Goal: Task Accomplishment & Management: Manage account settings

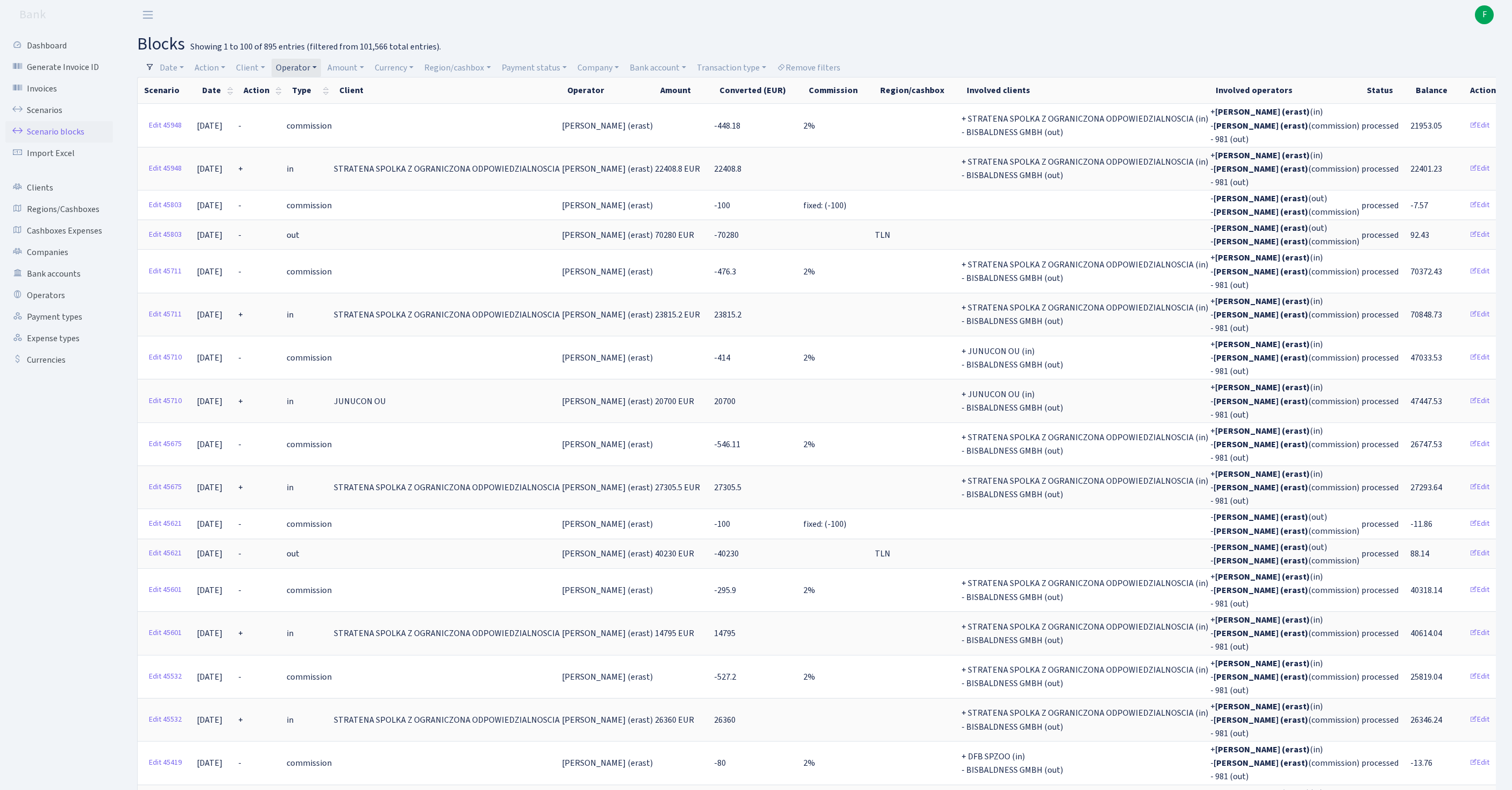
select select "100"
click at [950, 27] on header "Bank F My Account Logout" at bounding box center [756, 14] width 1512 height 30
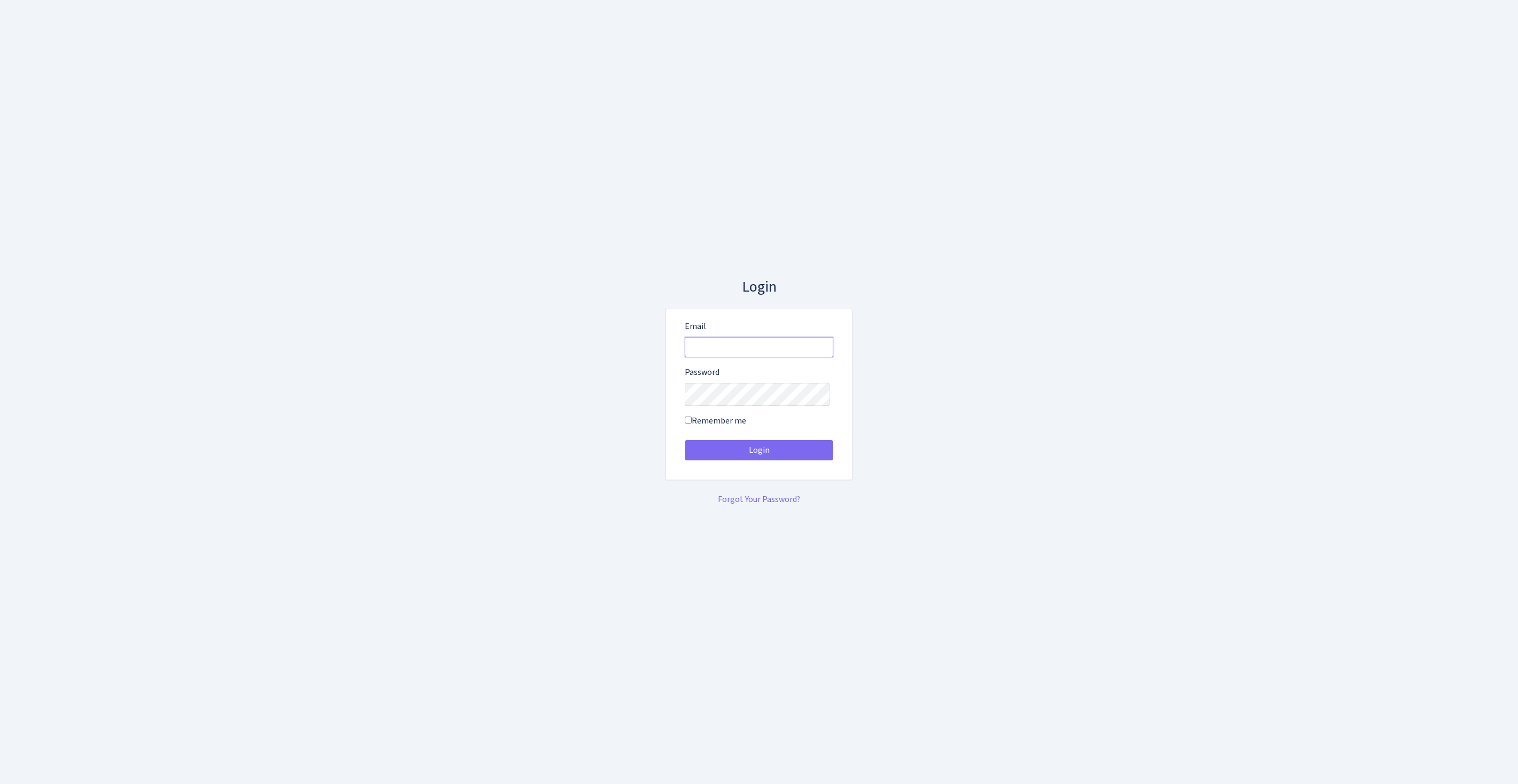
type input "feitan@bank.com"
click at [759, 454] on button "Login" at bounding box center [758, 450] width 148 height 20
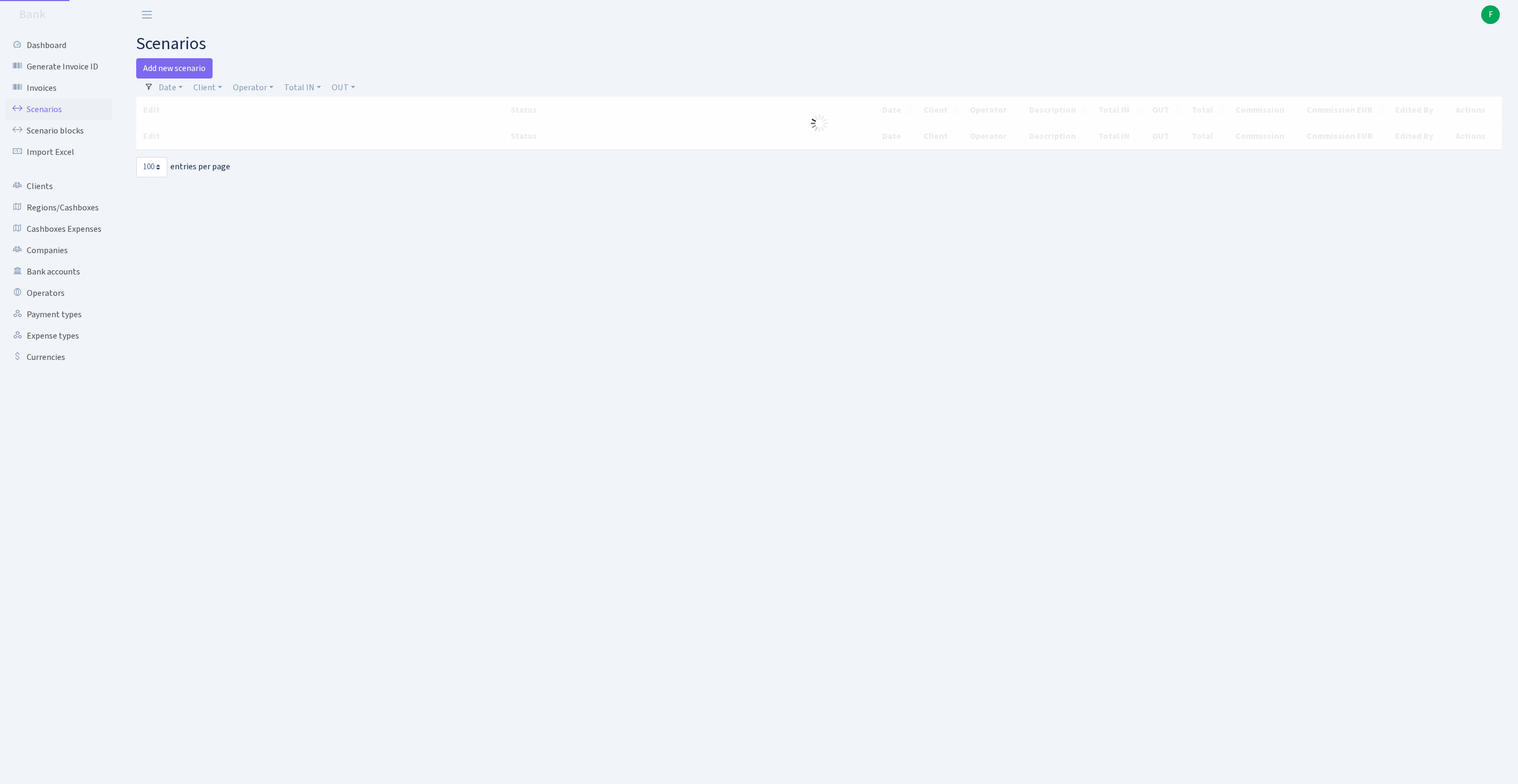
select select "100"
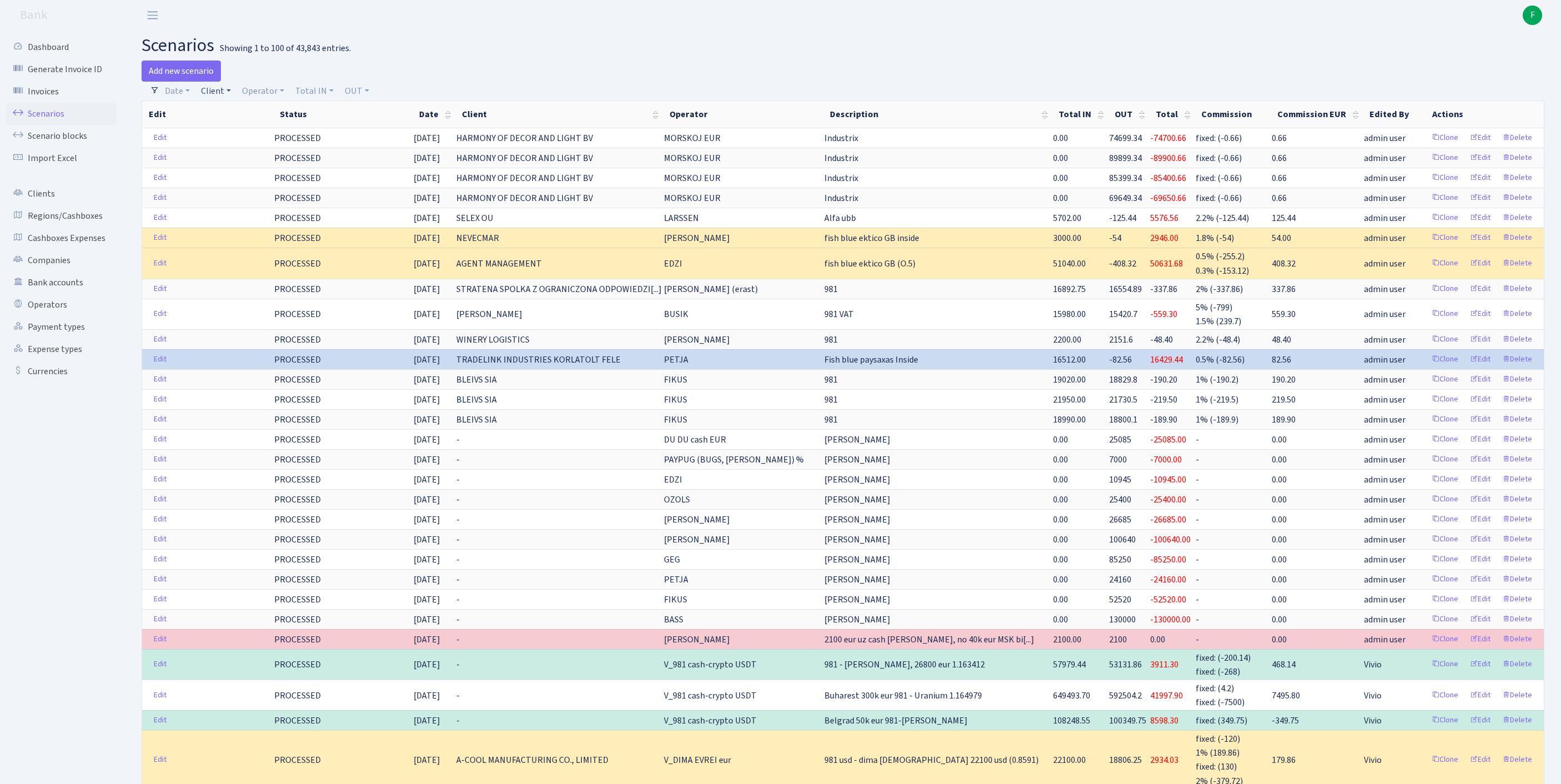
click at [228, 92] on link "Client" at bounding box center [216, 91] width 39 height 19
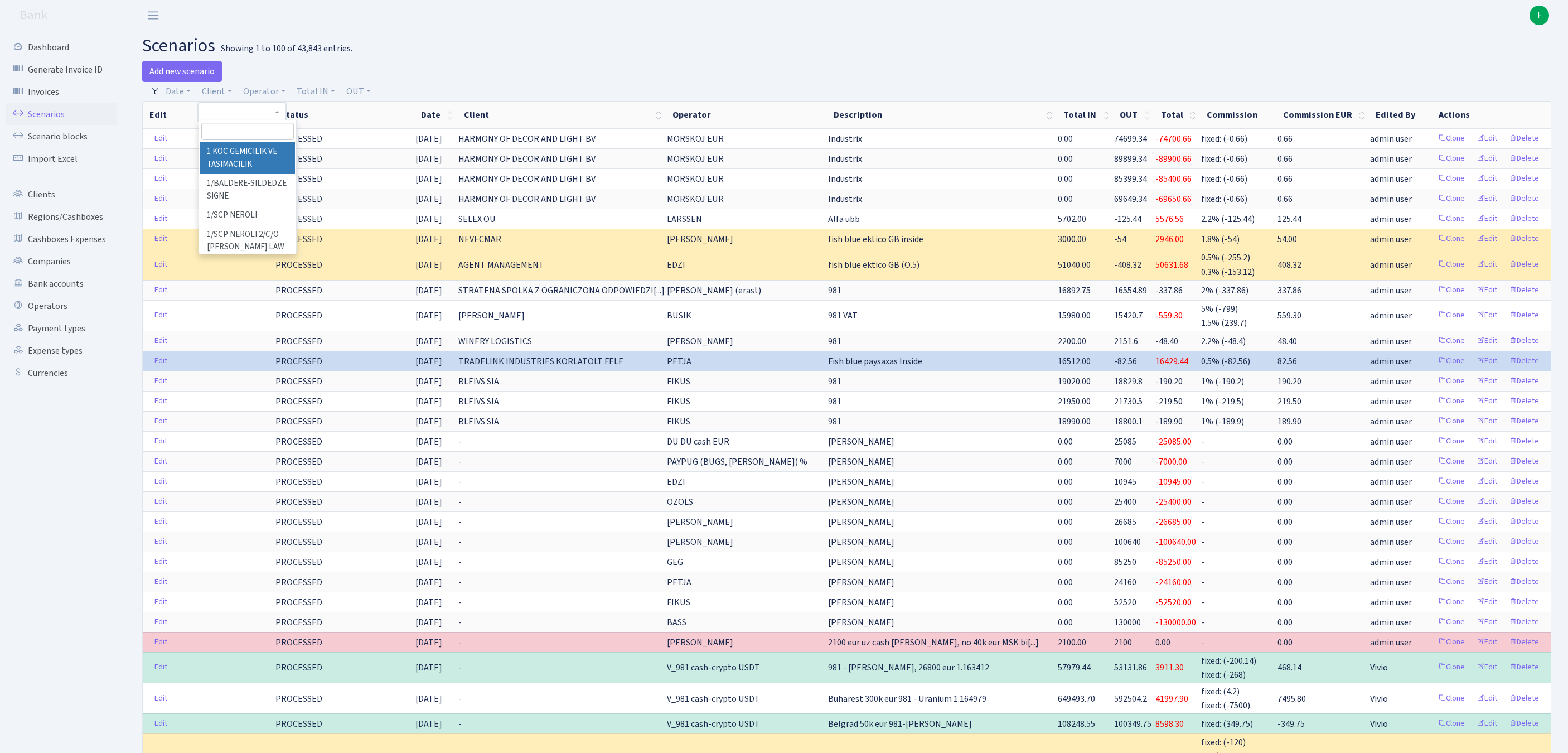
click at [243, 135] on input "search" at bounding box center [248, 131] width 93 height 17
type input "transgrei"
click at [243, 162] on li "TRANSGREITIS" at bounding box center [248, 151] width 95 height 19
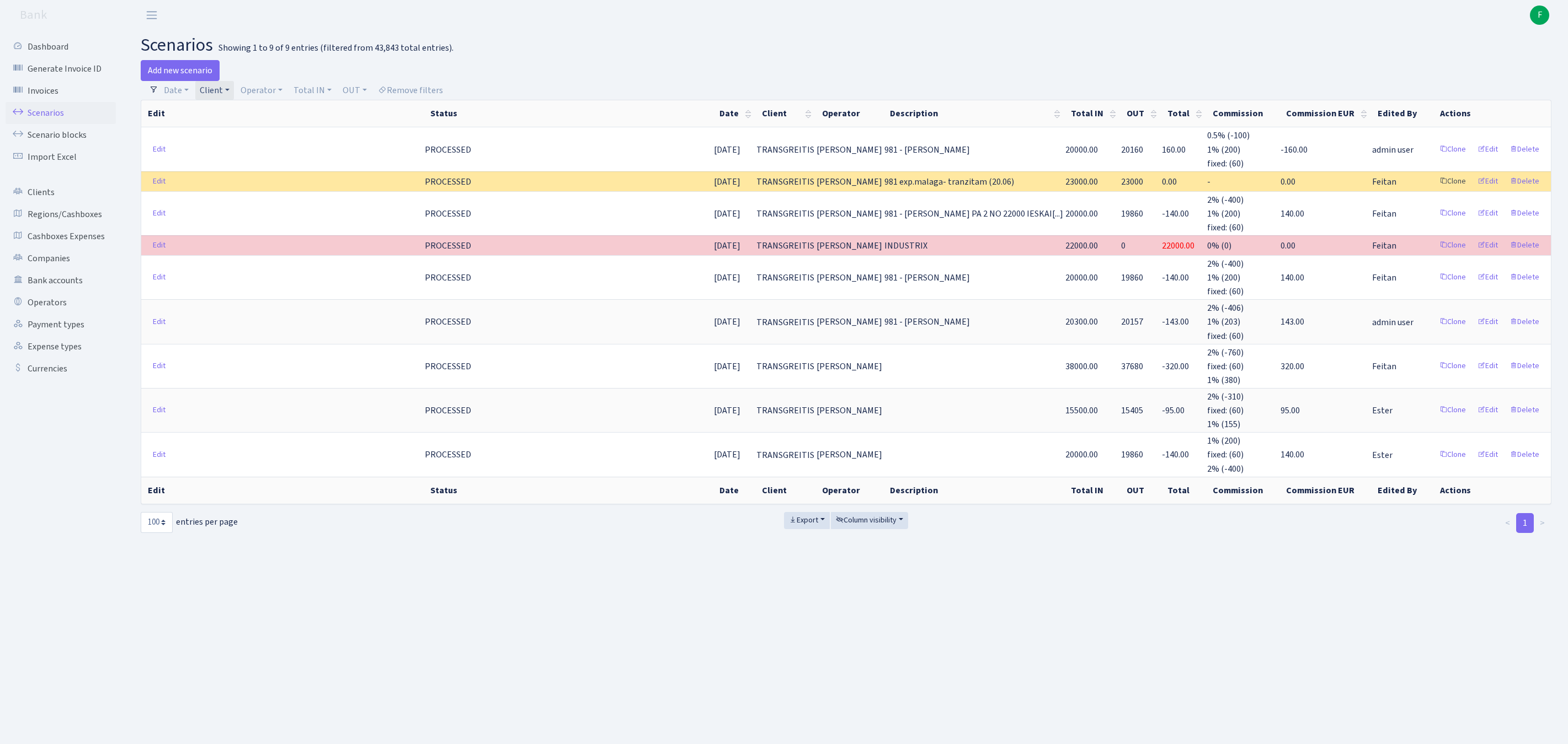
click at [1435, 190] on link "Clone" at bounding box center [1453, 181] width 37 height 17
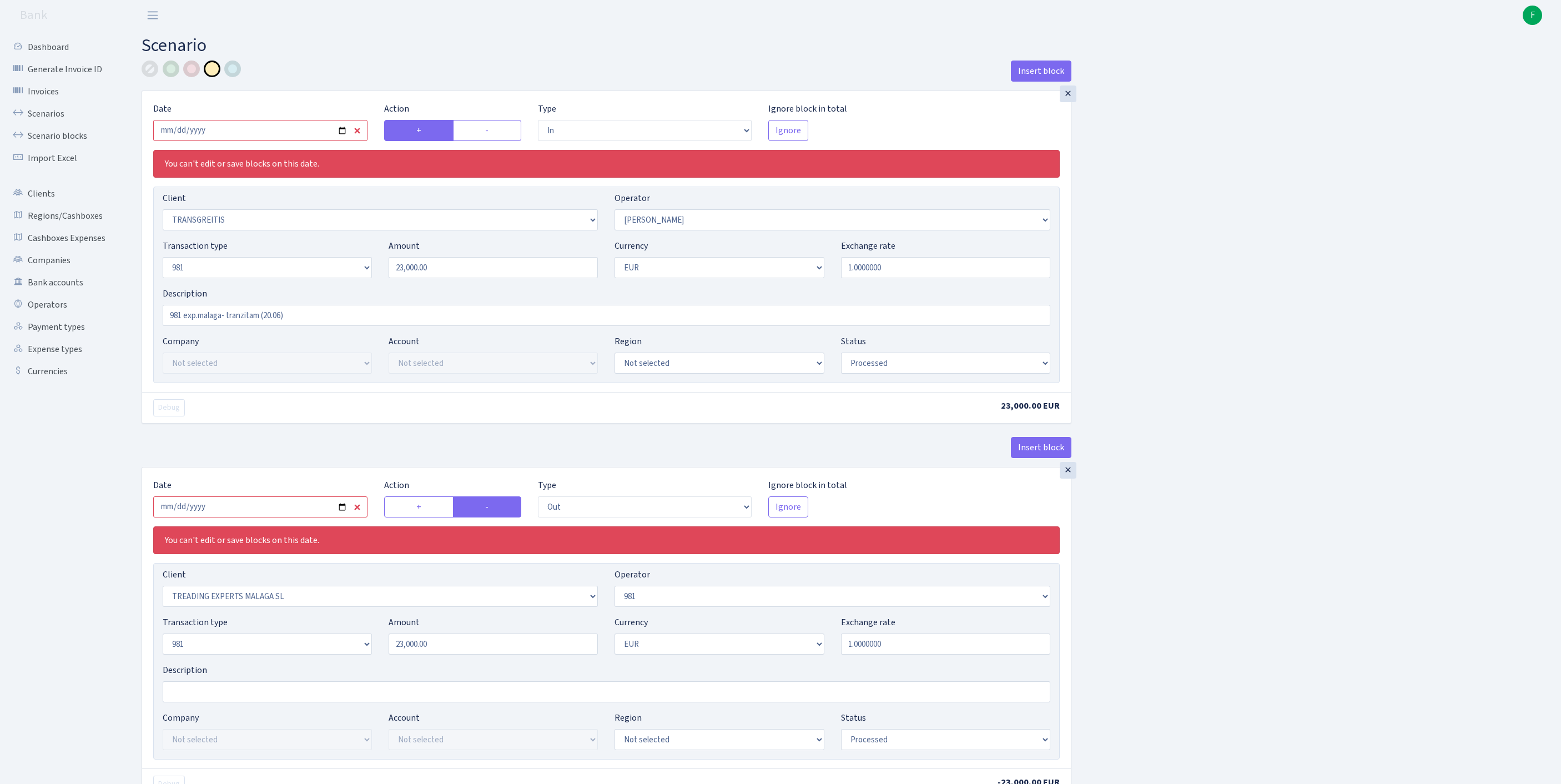
select select "in"
select select "2671"
select select "2"
select select "8"
select select "1"
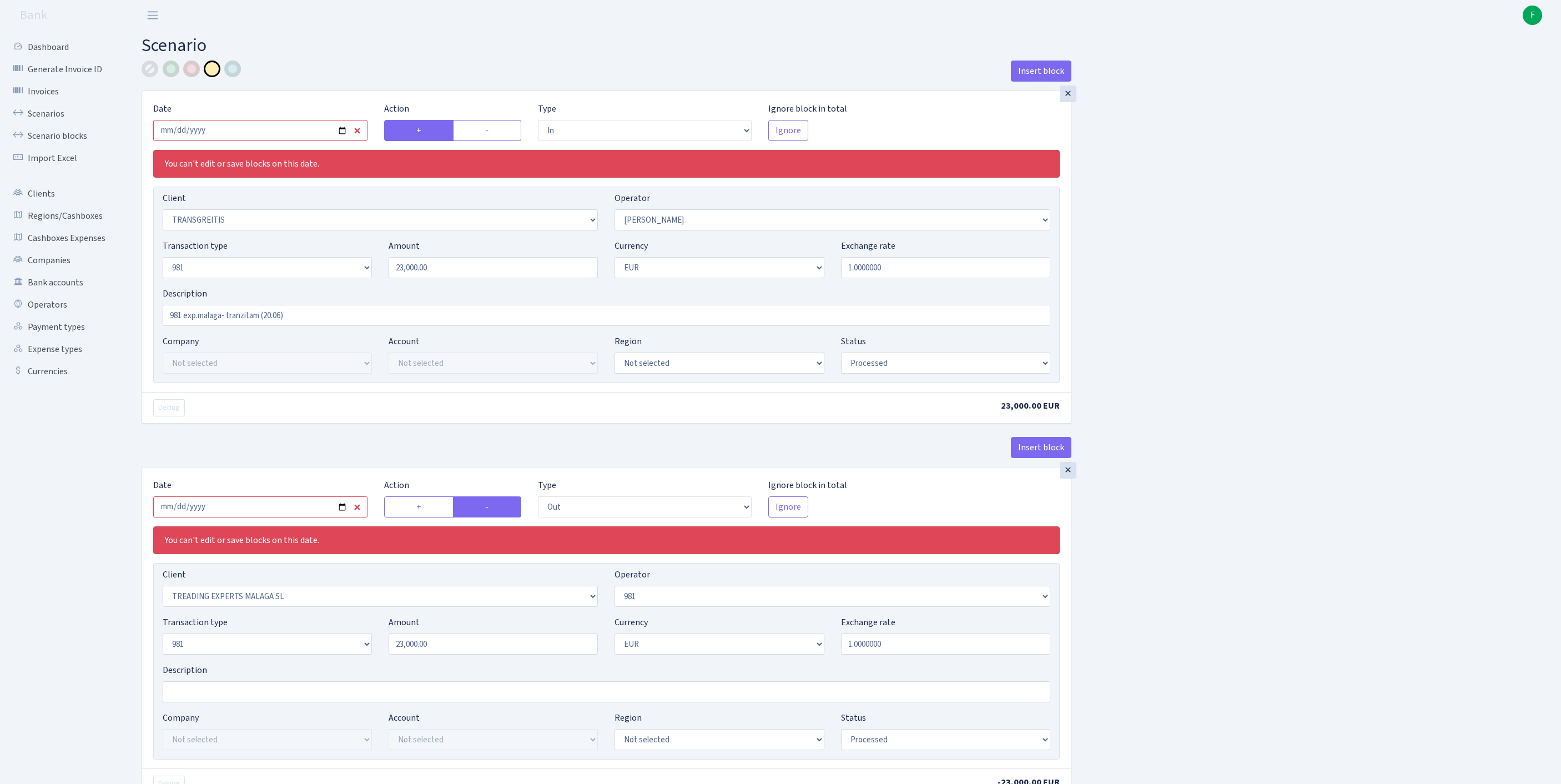
select select "processed"
select select "out"
select select "2518"
select select "61"
select select "8"
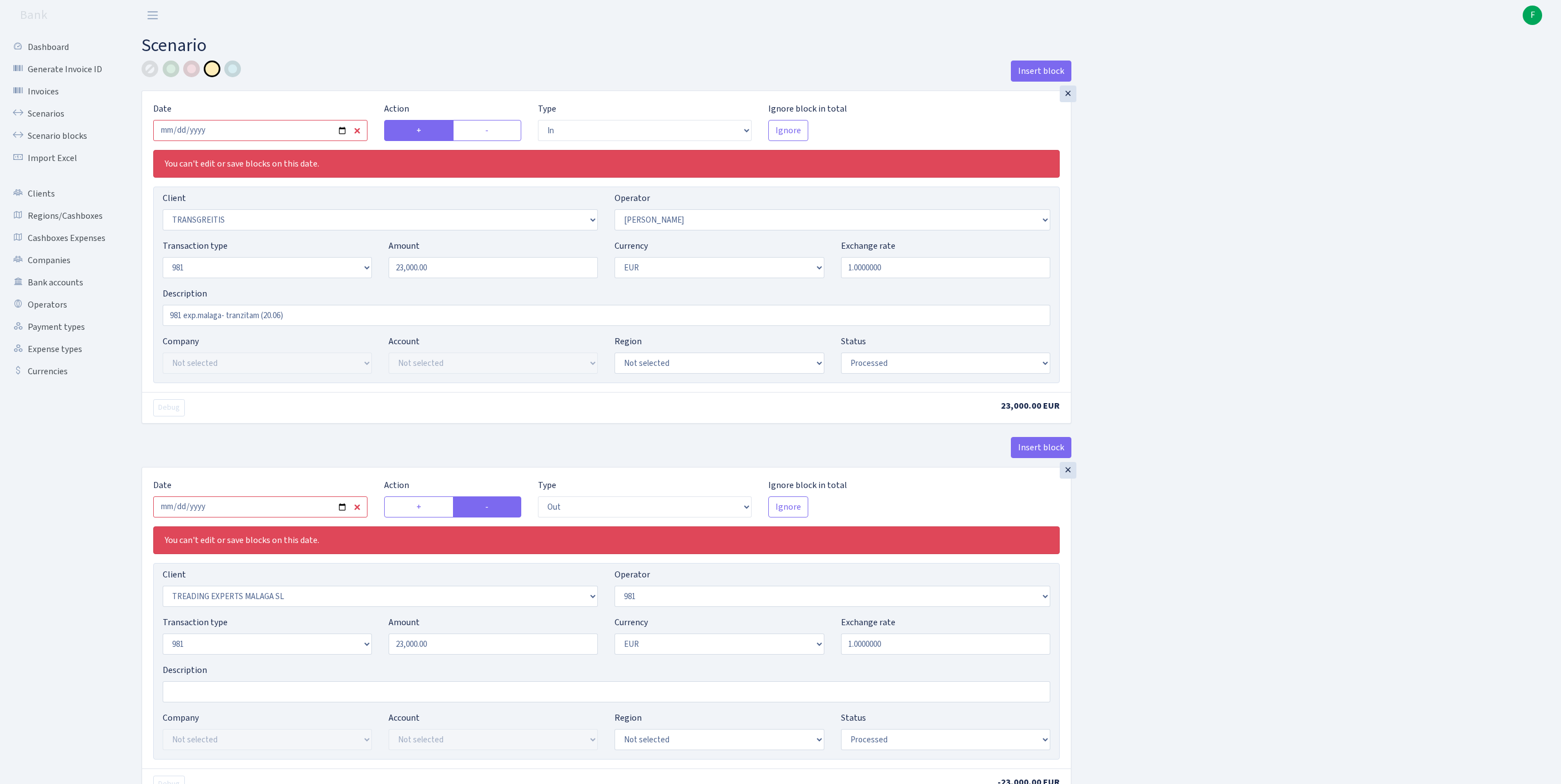
select select "1"
select select "processed"
click at [286, 138] on input "2025-06-20" at bounding box center [261, 131] width 214 height 21
type input "2025-09-04"
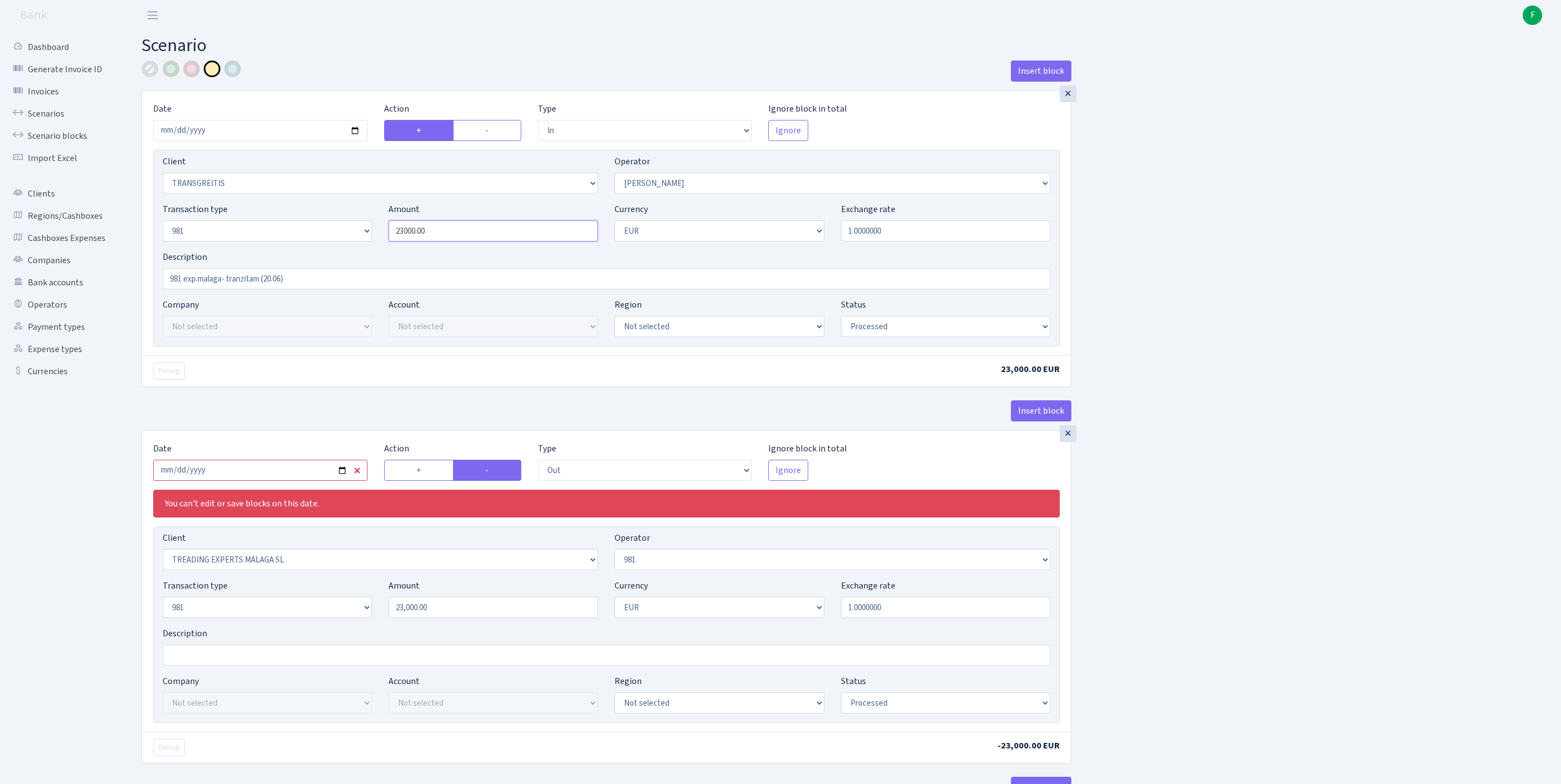
drag, startPoint x: 467, startPoint y: 256, endPoint x: 301, endPoint y: 217, distance: 170.5
click at [301, 215] on div "Client Not selected 1 KOC GEMICILIK VE TASIMACILIK 1/BALDERE-SILDEDZE SIGNE 1/S…" at bounding box center [607, 248] width 907 height 197
type input "8,500.00"
drag, startPoint x: 243, startPoint y: 305, endPoint x: 124, endPoint y: 304, distance: 119.0
click at [124, 304] on div "Dashboard Generate Invoice ID Invoices Scenarios Scenario blocks Import Excel C…" at bounding box center [780, 452] width 1561 height 843
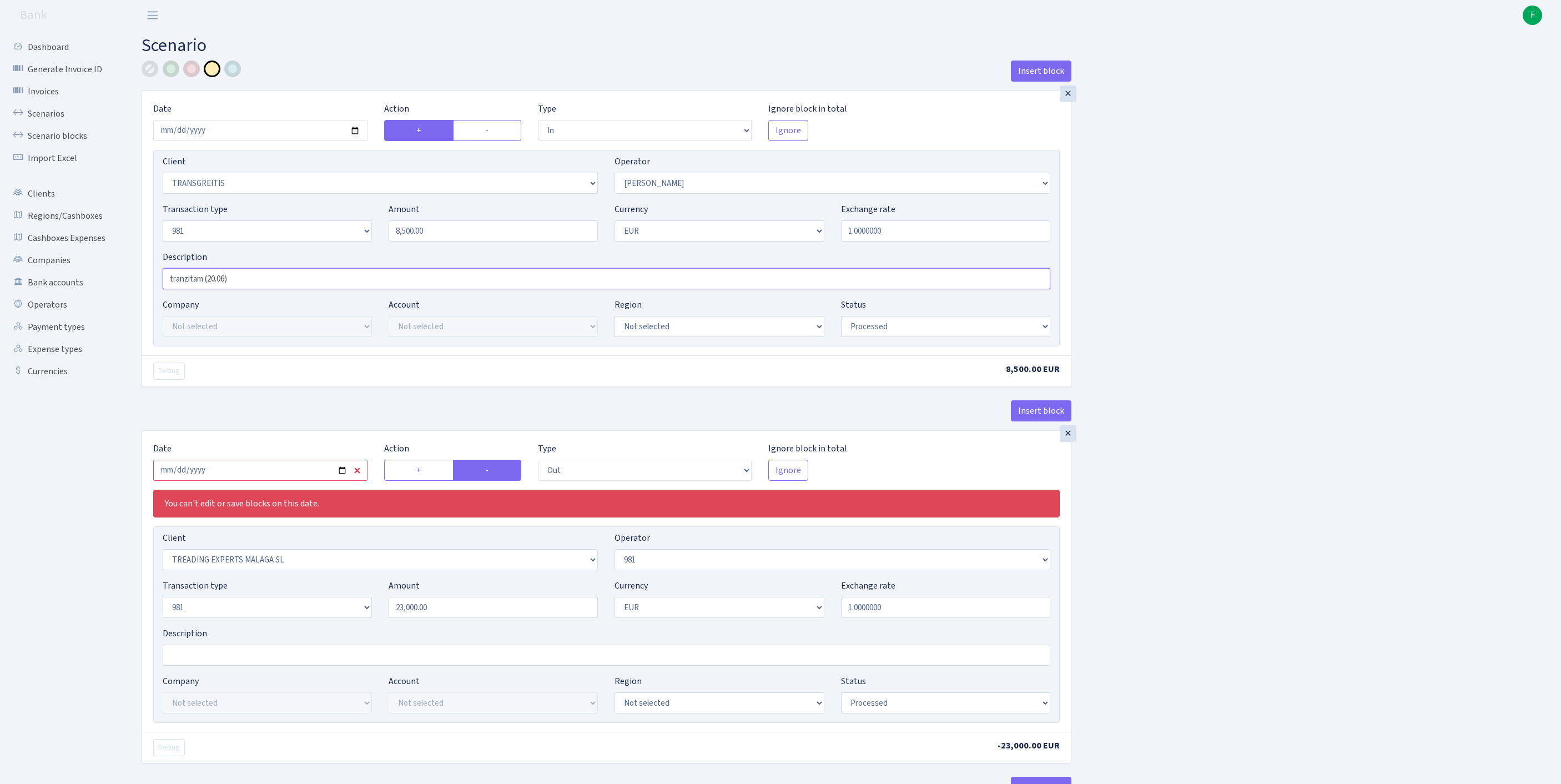
click at [288, 289] on input "tranzitam (20.06)" at bounding box center [607, 279] width 888 height 21
type input "tranzitam"
select select "376"
click at [192, 72] on div at bounding box center [191, 68] width 16 height 16
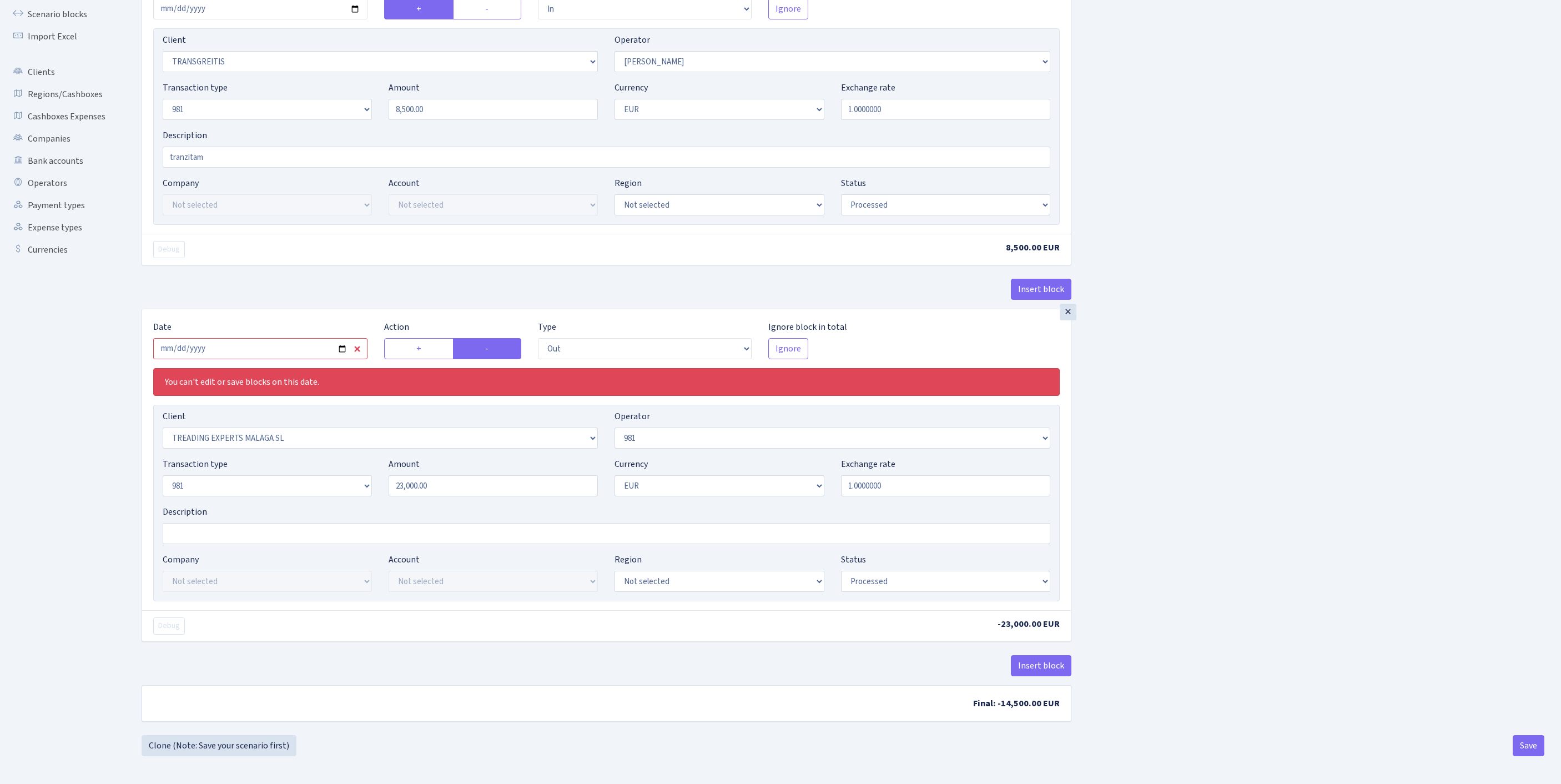
scroll to position [232, 0]
click at [291, 338] on input "2025-06-20" at bounding box center [261, 349] width 214 height 21
type input "2025-09-04"
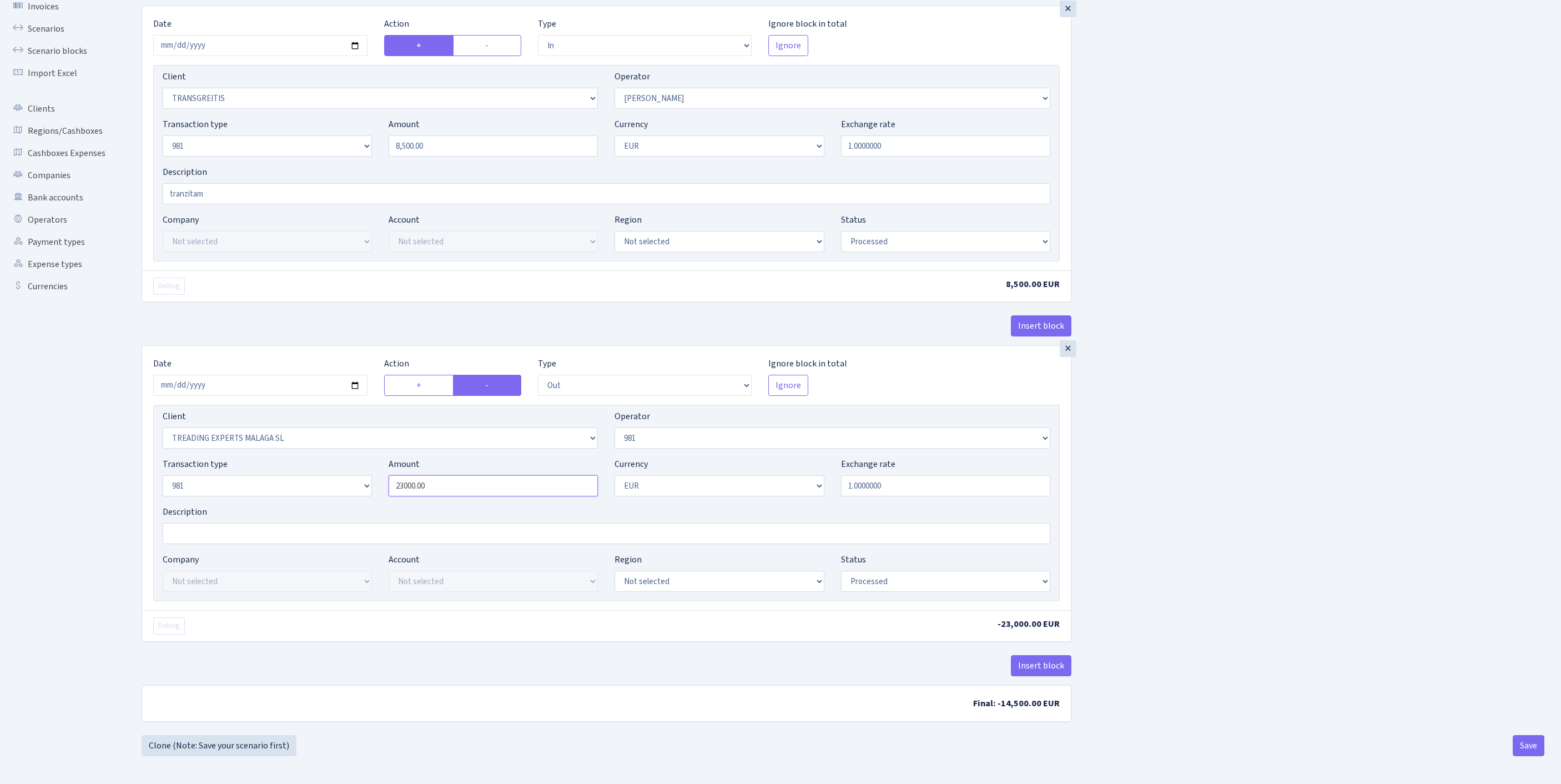
drag, startPoint x: 475, startPoint y: 451, endPoint x: 256, endPoint y: 418, distance: 221.5
click at [256, 457] on div "Transaction type Not selected 981 ELF FISH crypto GIRT IVO dekl MM-BALTIC eur U…" at bounding box center [607, 481] width 905 height 48
type input "8,500.00"
click at [1523, 744] on button "Save" at bounding box center [1528, 746] width 32 height 21
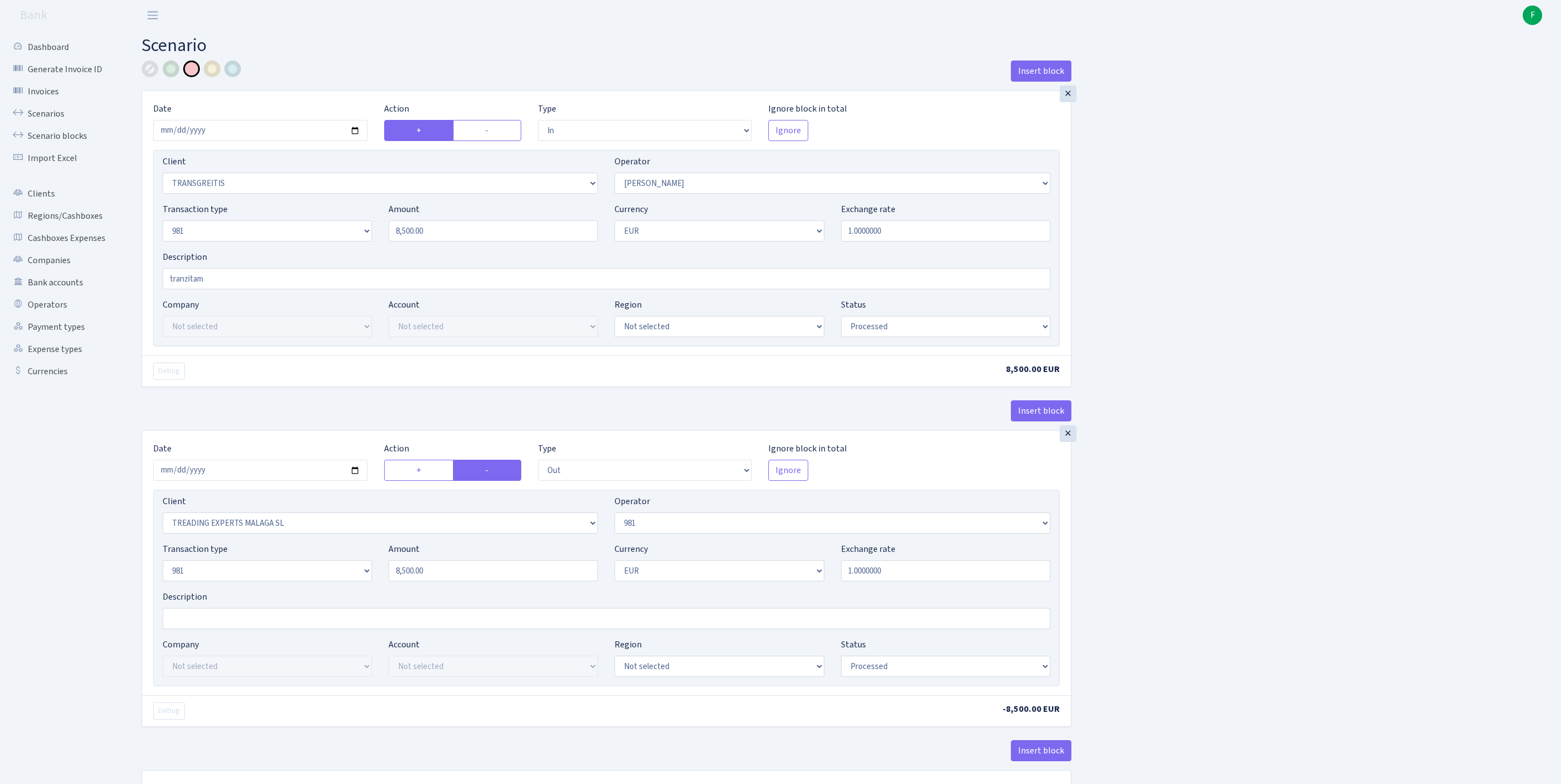
select select "in"
select select "2671"
select select "376"
select select "8"
select select "1"
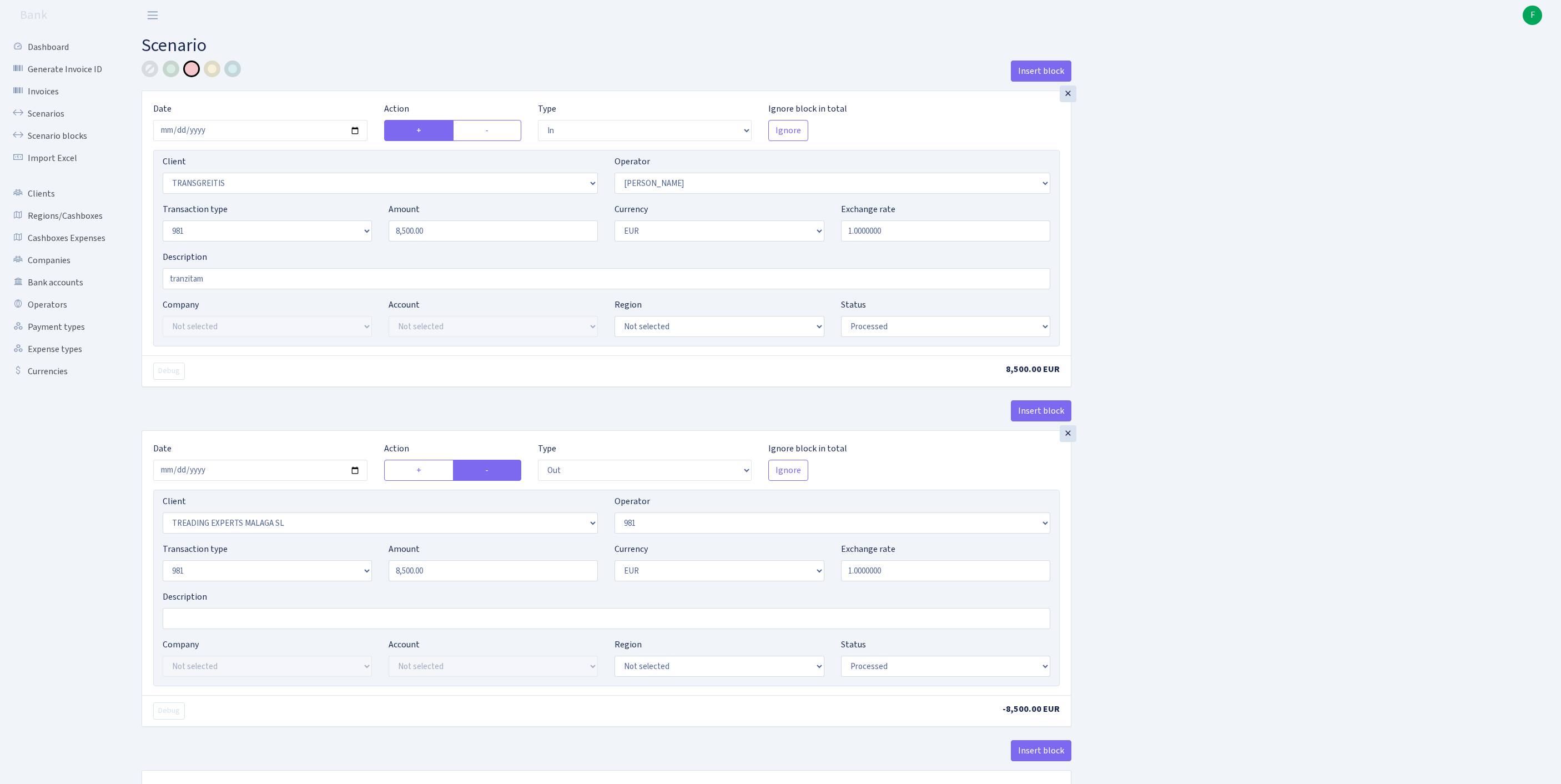
select select "processed"
select select "out"
select select "2518"
select select "61"
select select "8"
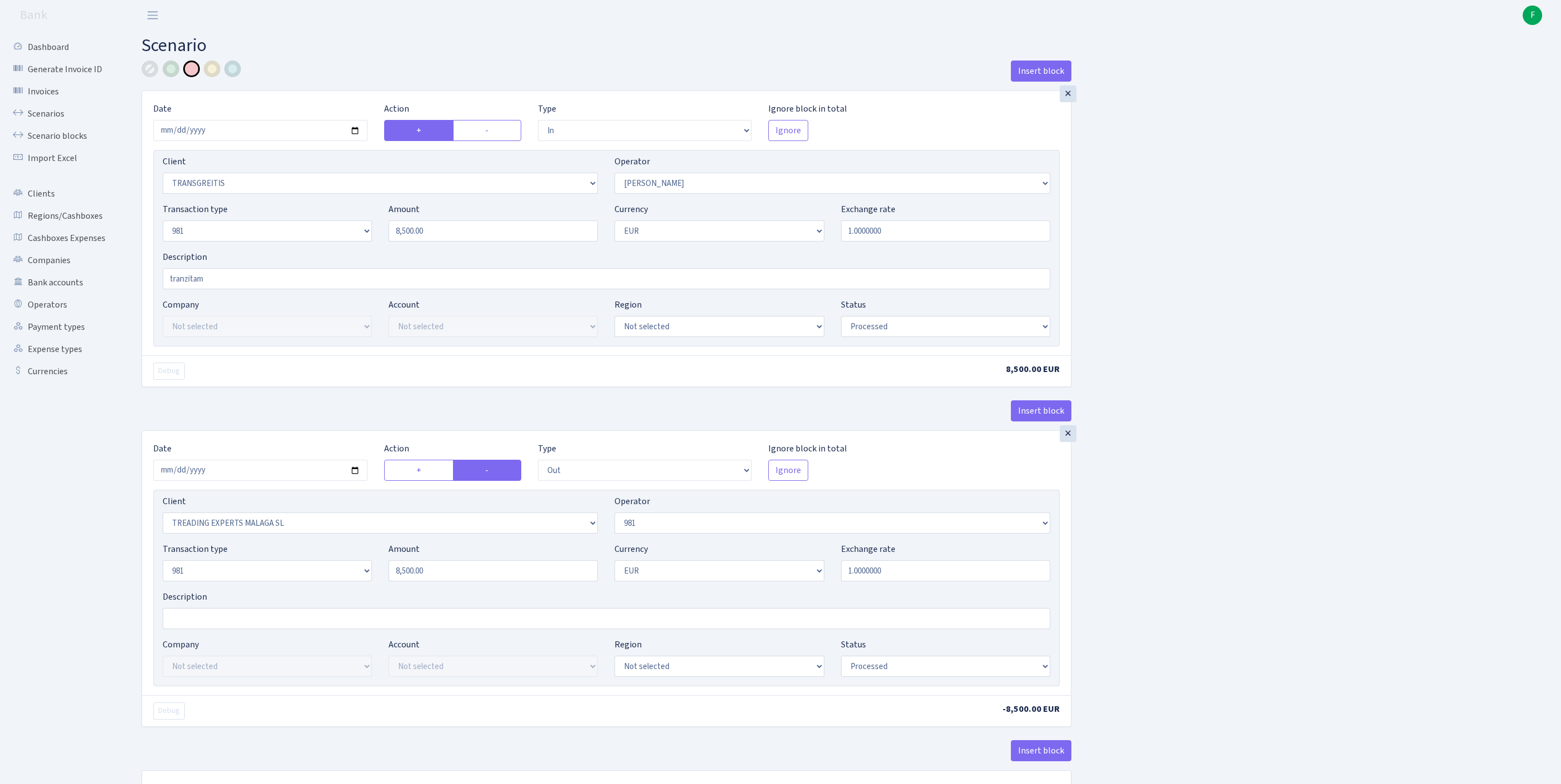
select select "1"
select select "processed"
click at [53, 118] on link "Scenarios" at bounding box center [61, 114] width 111 height 22
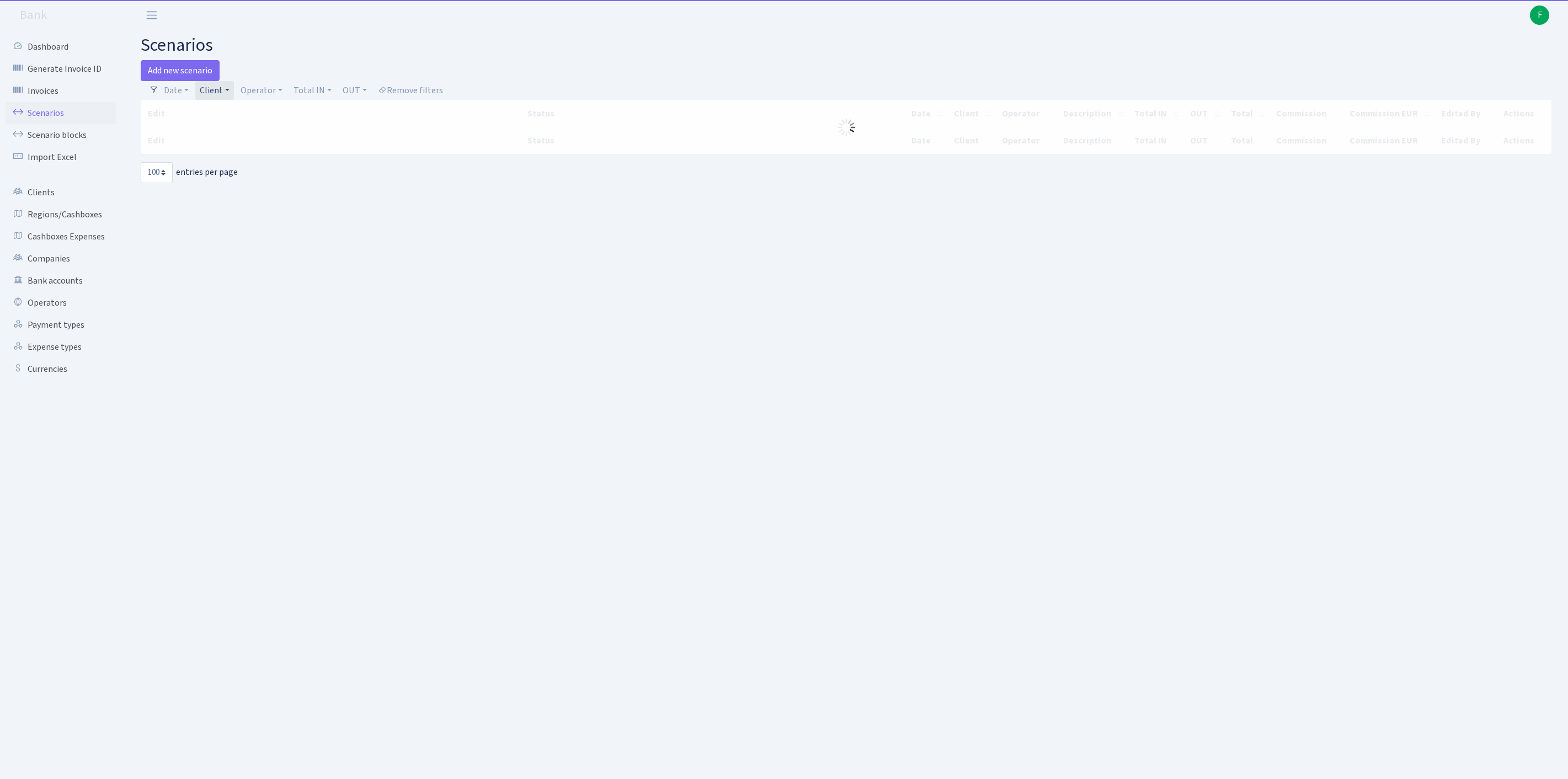
select select "100"
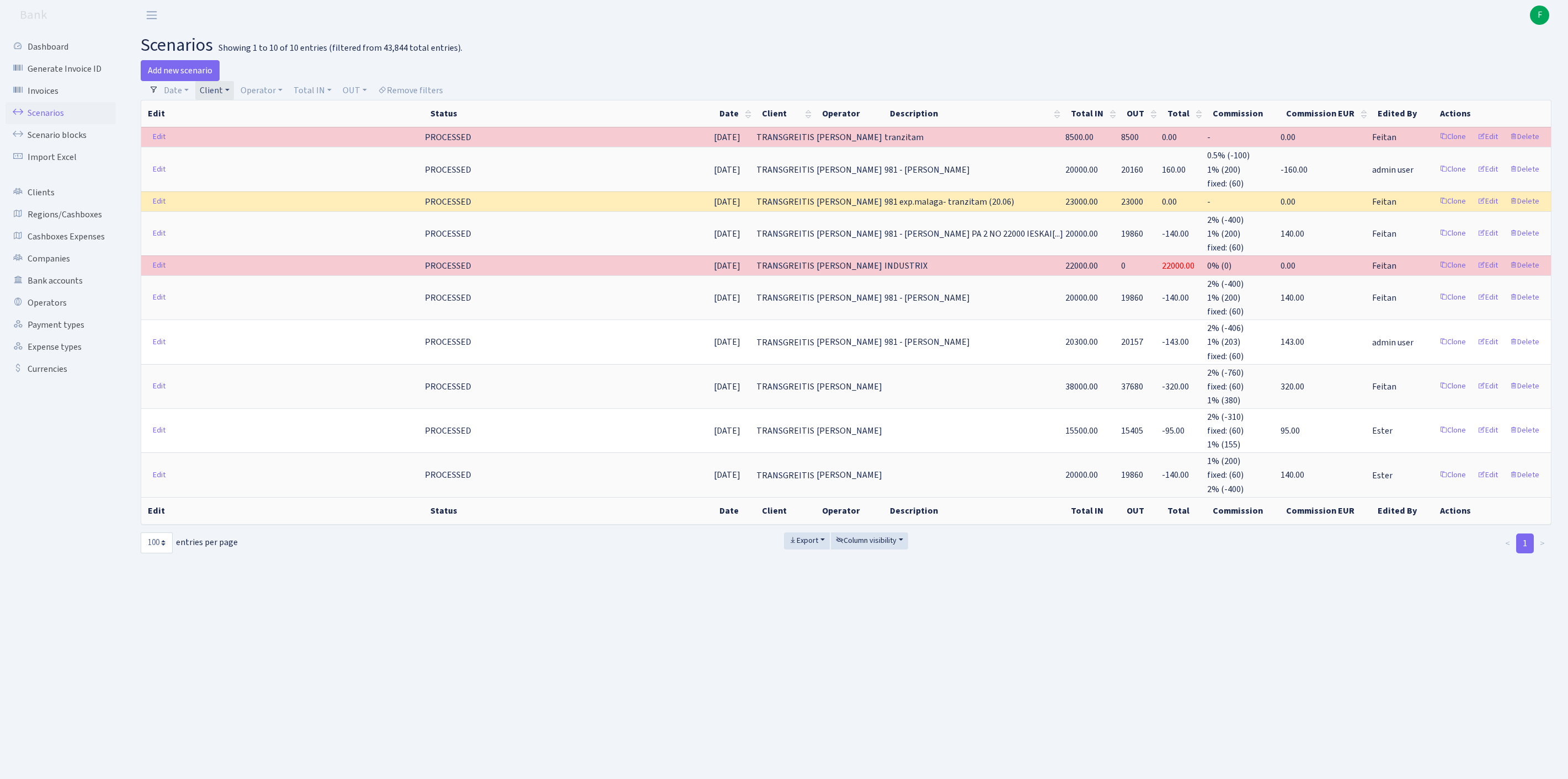
click at [234, 94] on link "Client" at bounding box center [215, 90] width 39 height 19
click at [225, 138] on input "search" at bounding box center [245, 130] width 92 height 17
type input "parx"
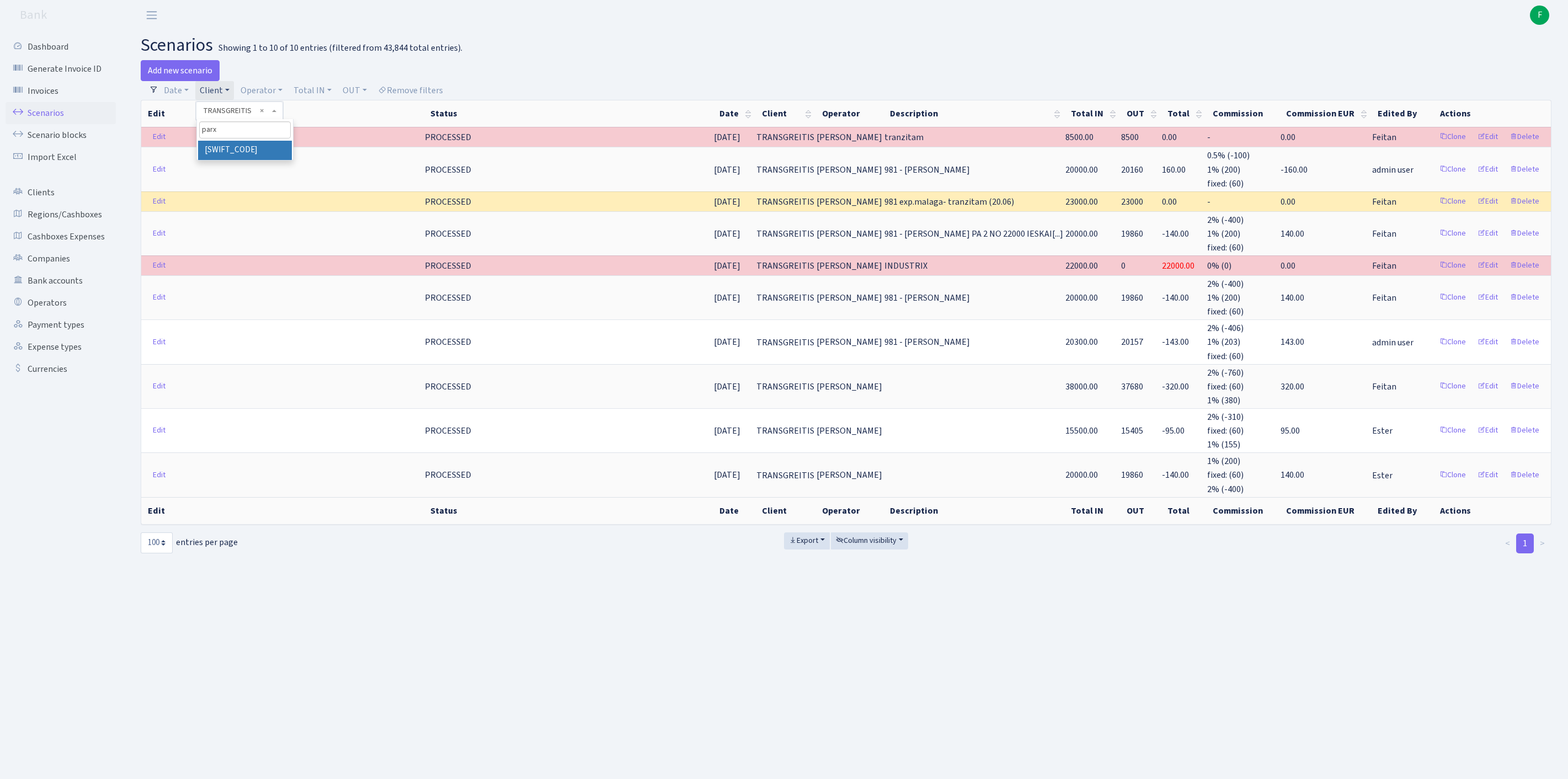
click at [255, 160] on li "[SWIFT_CODE]" at bounding box center [245, 150] width 94 height 19
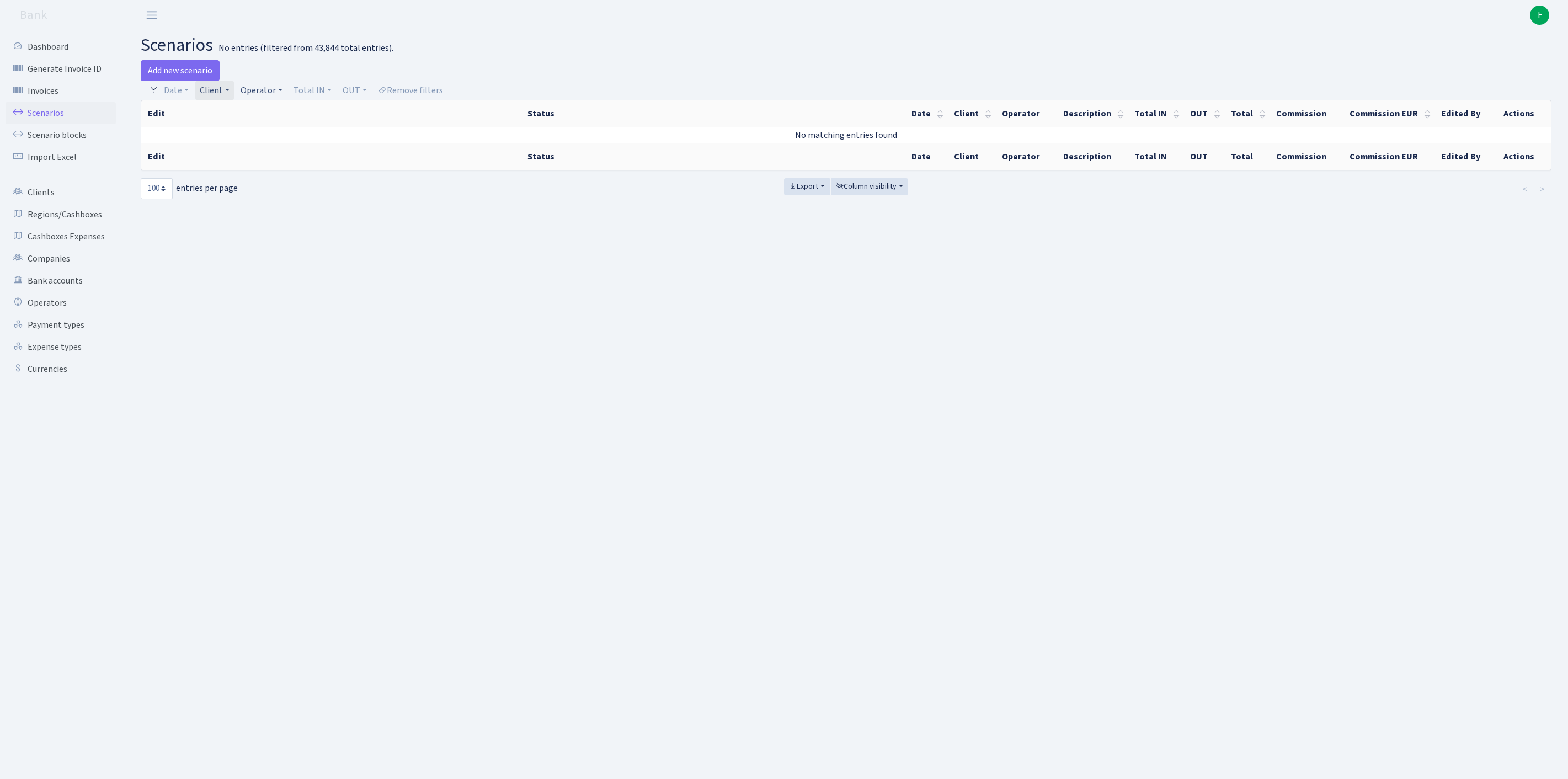
click at [287, 92] on link "Operator" at bounding box center [262, 90] width 51 height 19
click at [44, 124] on link "Scenarios" at bounding box center [61, 113] width 110 height 22
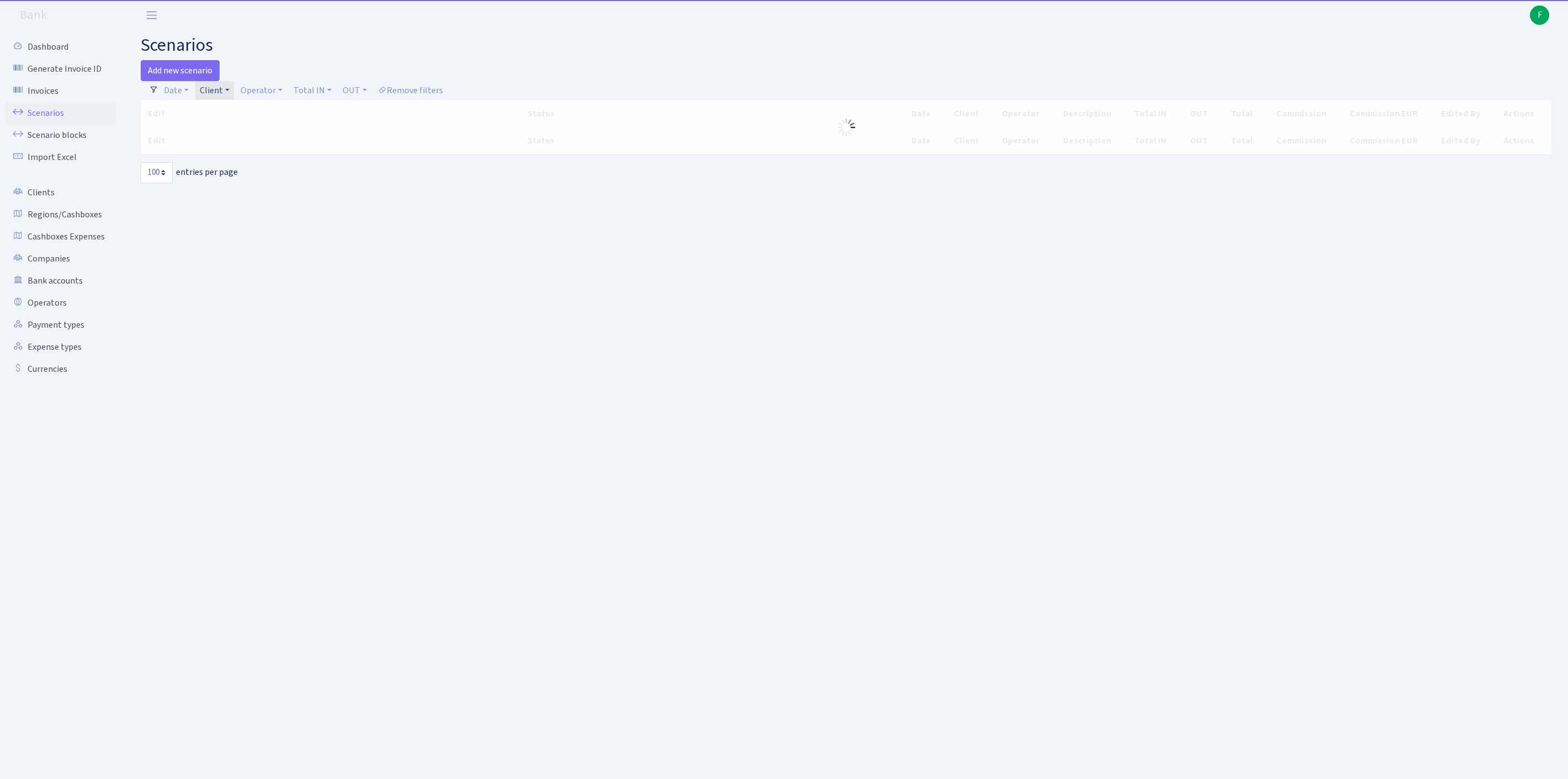
select select "100"
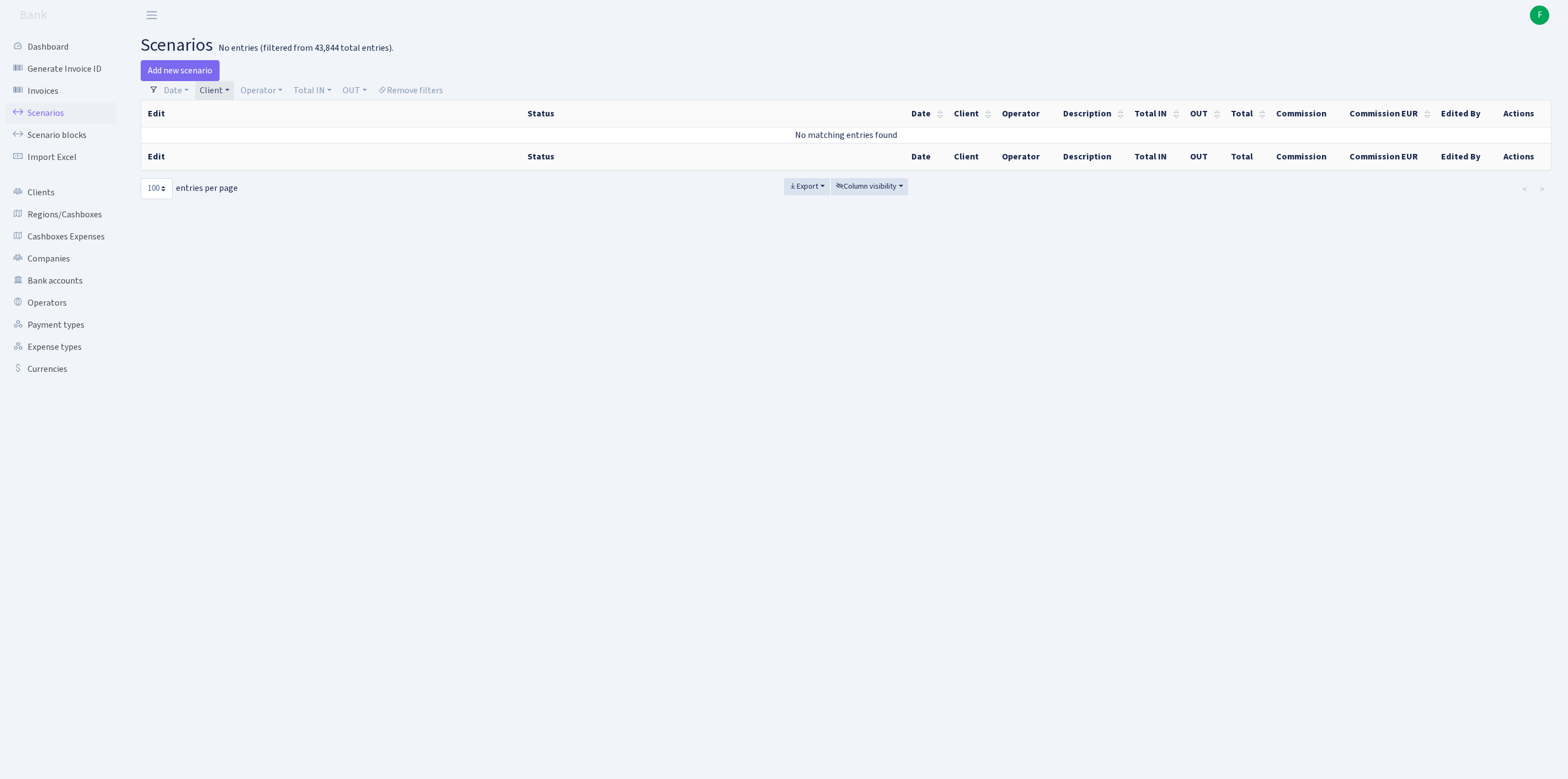
click at [234, 95] on link "Client" at bounding box center [215, 90] width 39 height 19
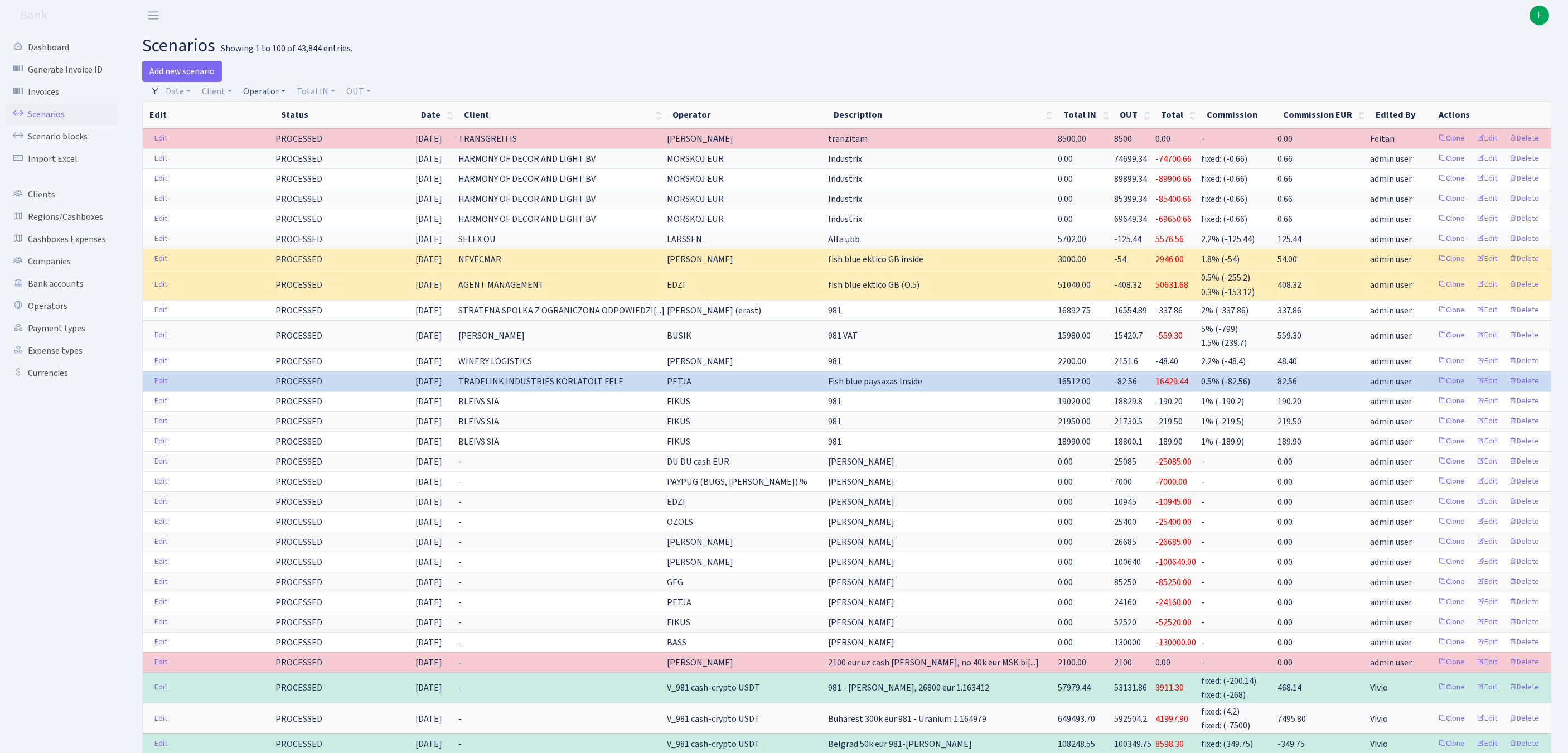
click at [280, 94] on link "Operator" at bounding box center [265, 91] width 51 height 19
click at [303, 139] on input "search" at bounding box center [289, 131] width 93 height 17
type input "kostj"
click at [316, 161] on li "[PERSON_NAME]" at bounding box center [289, 151] width 95 height 19
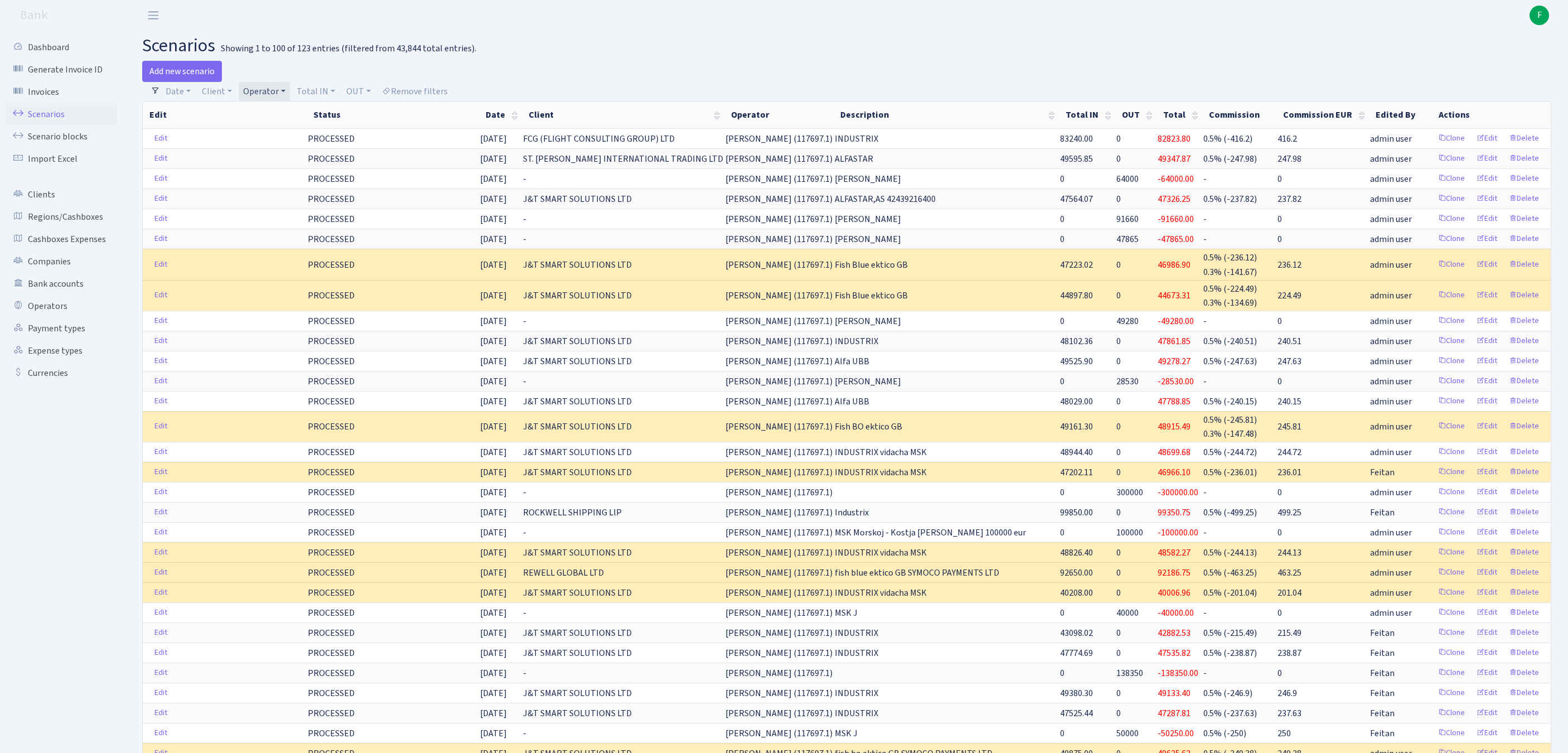
click at [290, 93] on link "Operator" at bounding box center [265, 91] width 51 height 19
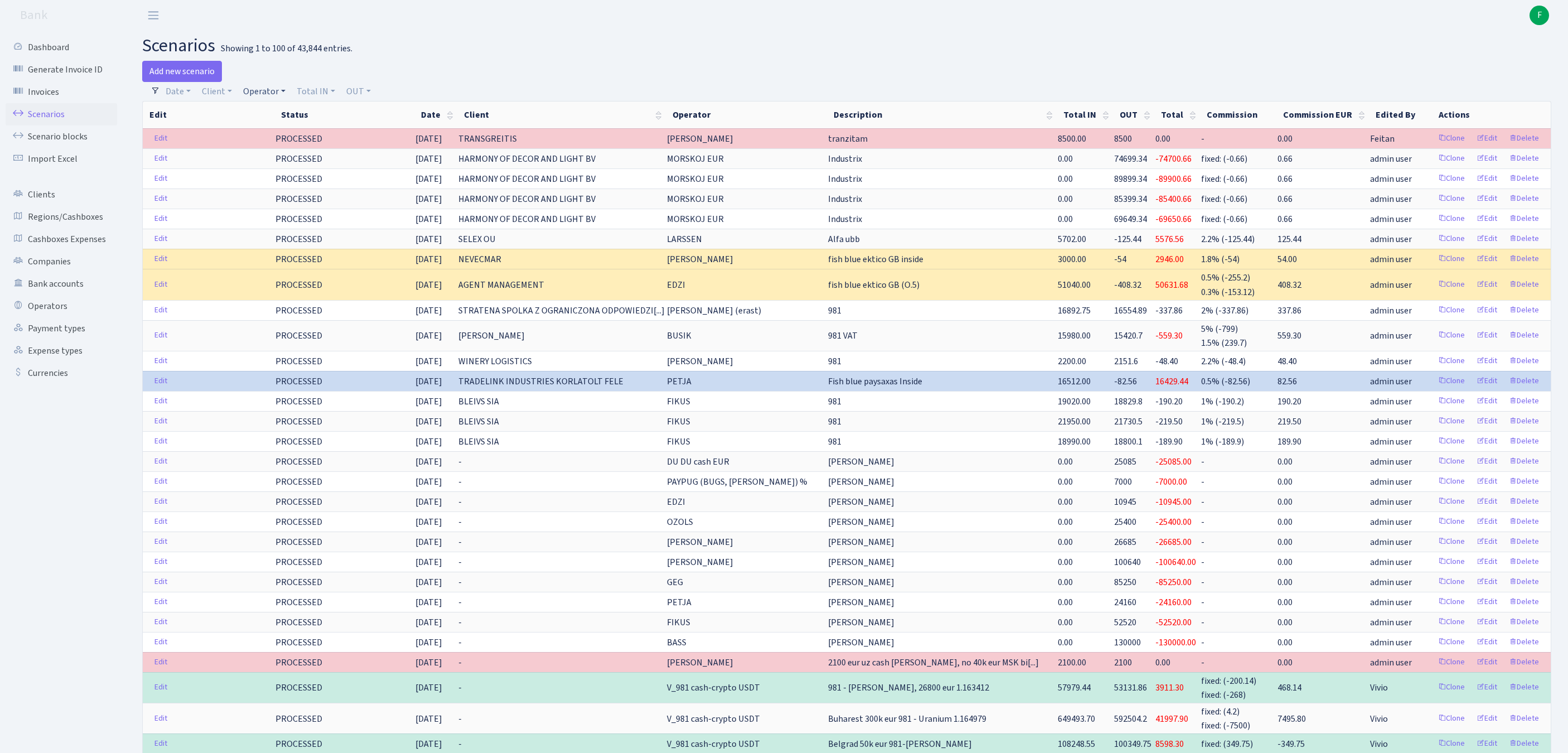
click at [285, 95] on link "Operator" at bounding box center [265, 91] width 51 height 19
click at [310, 140] on input "search" at bounding box center [289, 131] width 93 height 17
type input "sve"
click at [318, 160] on li "[PERSON_NAME]" at bounding box center [289, 151] width 95 height 19
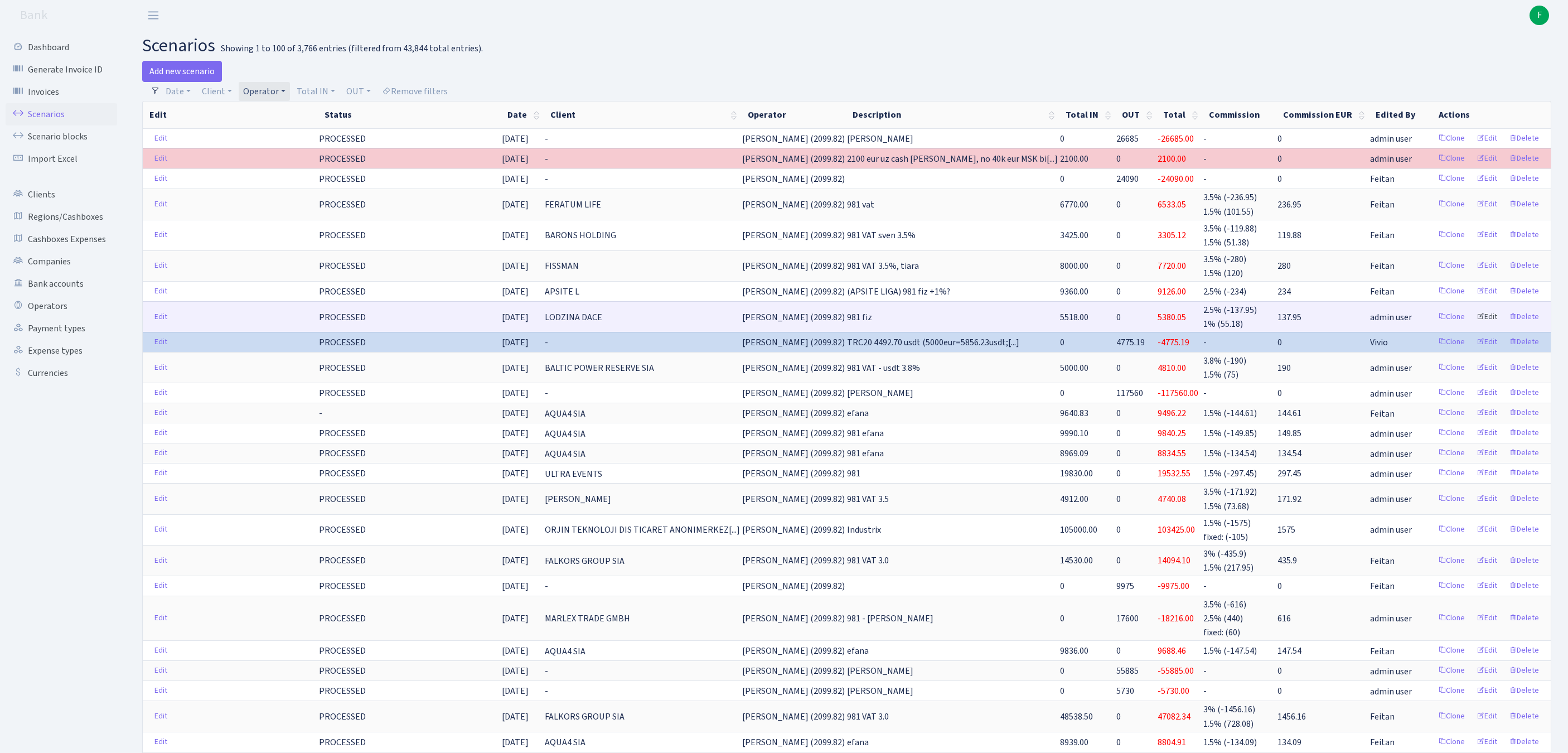
click at [1477, 326] on link "Edit" at bounding box center [1487, 317] width 31 height 17
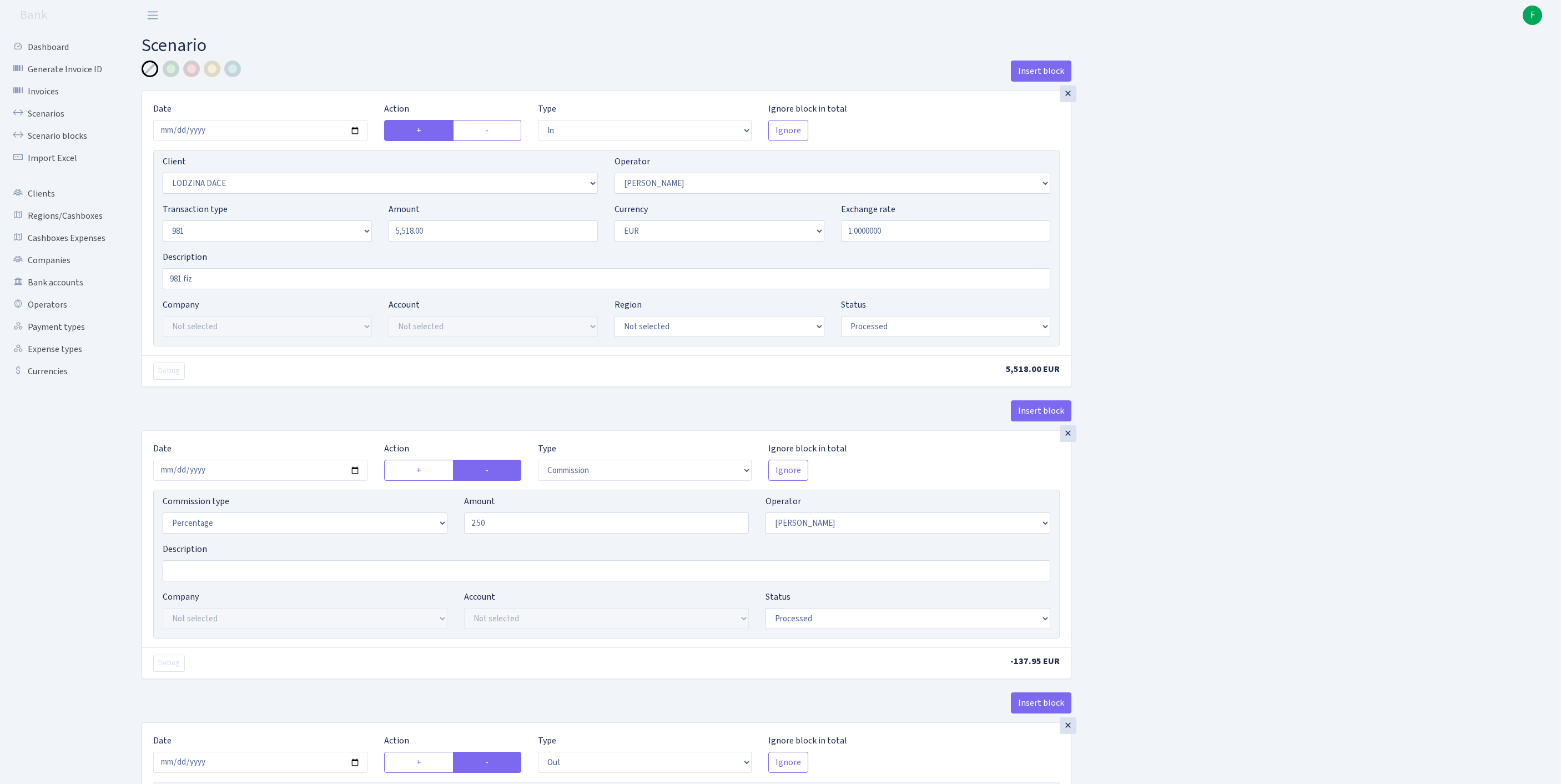
select select "in"
select select "3336"
select select "2"
select select "8"
select select "1"
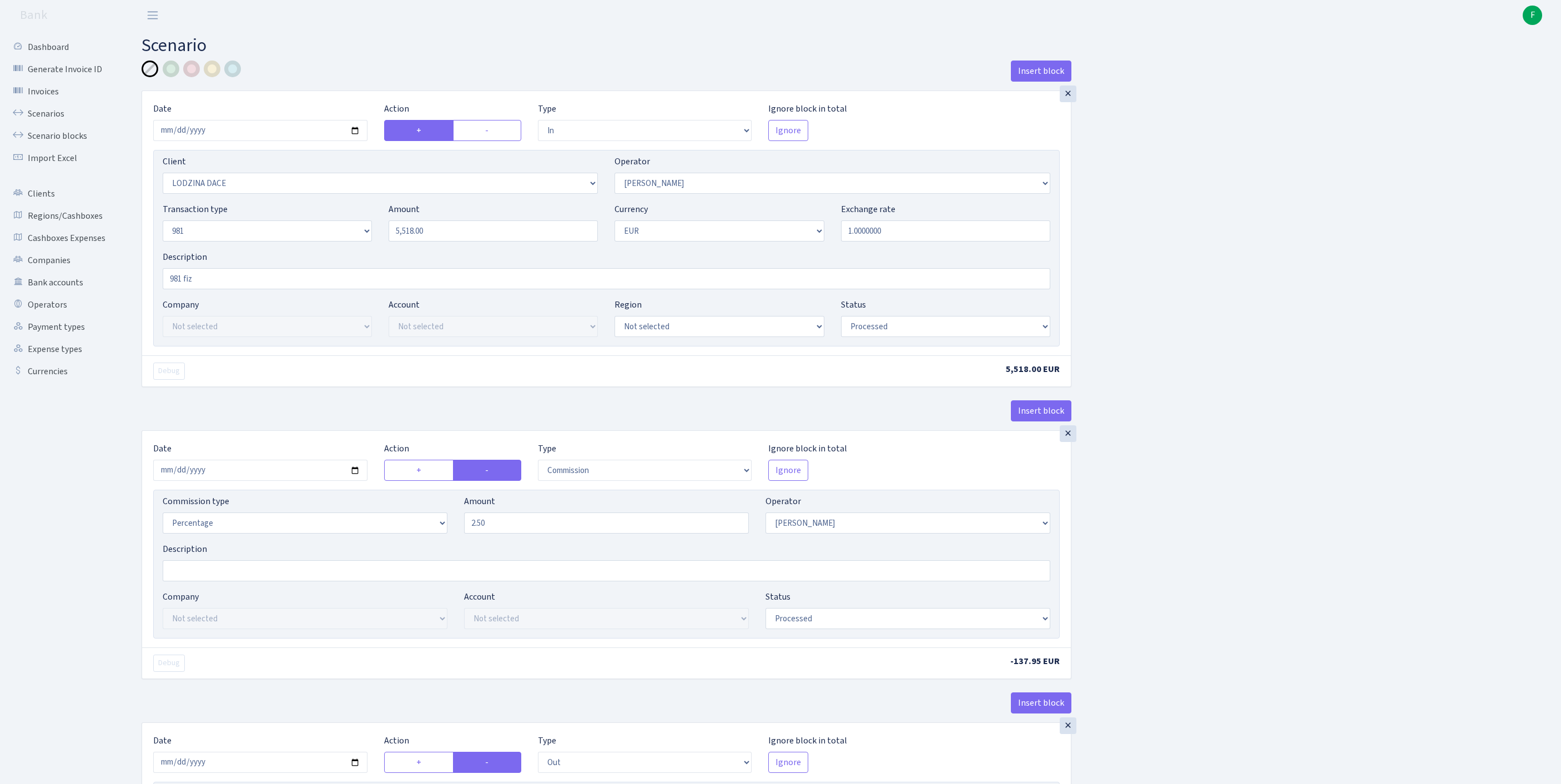
select select "processed"
select select "commission"
select select "2"
select select "processed"
select select "out"
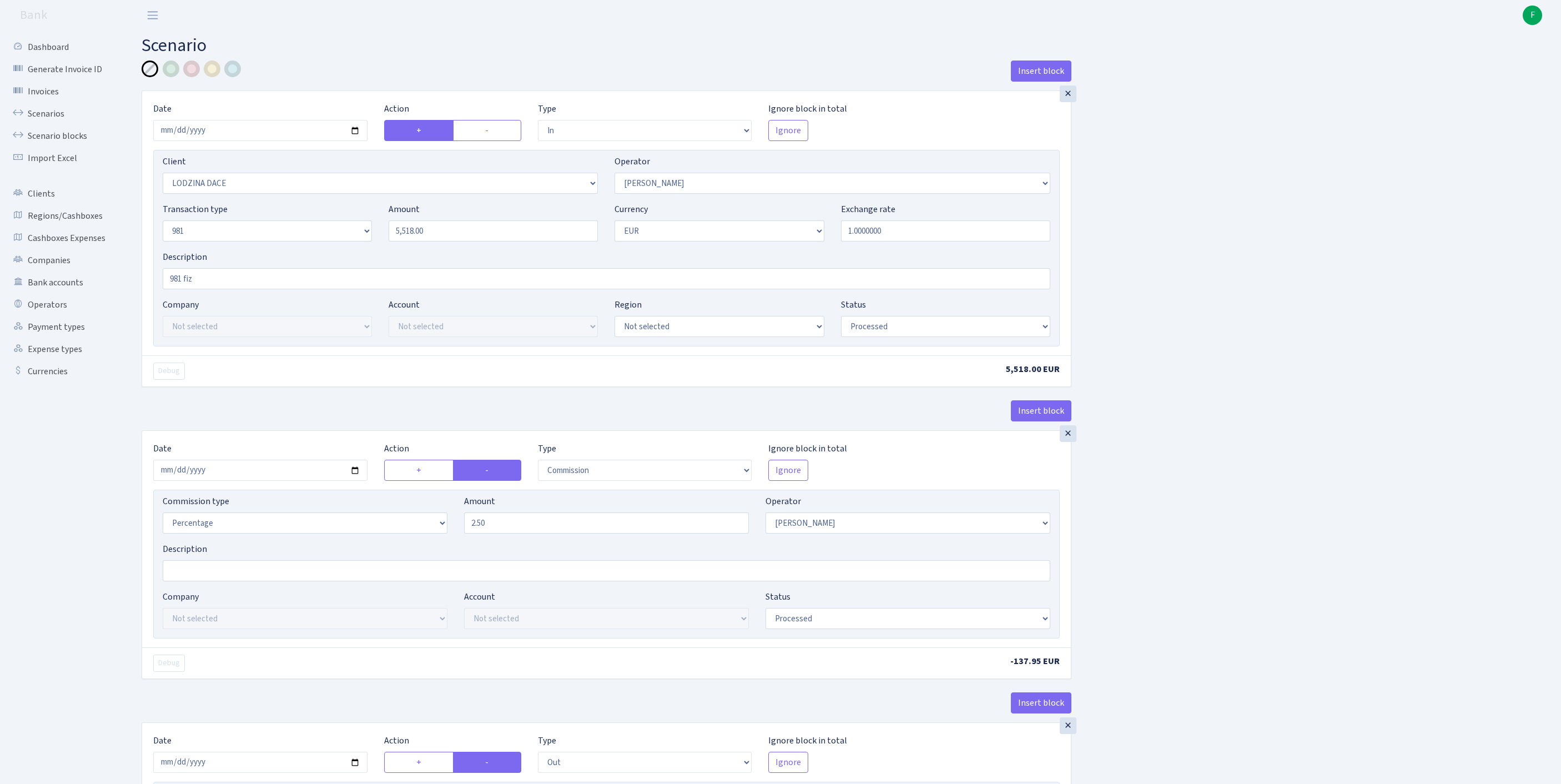
select select "342"
select select "61"
select select "8"
select select "1"
select select "processed"
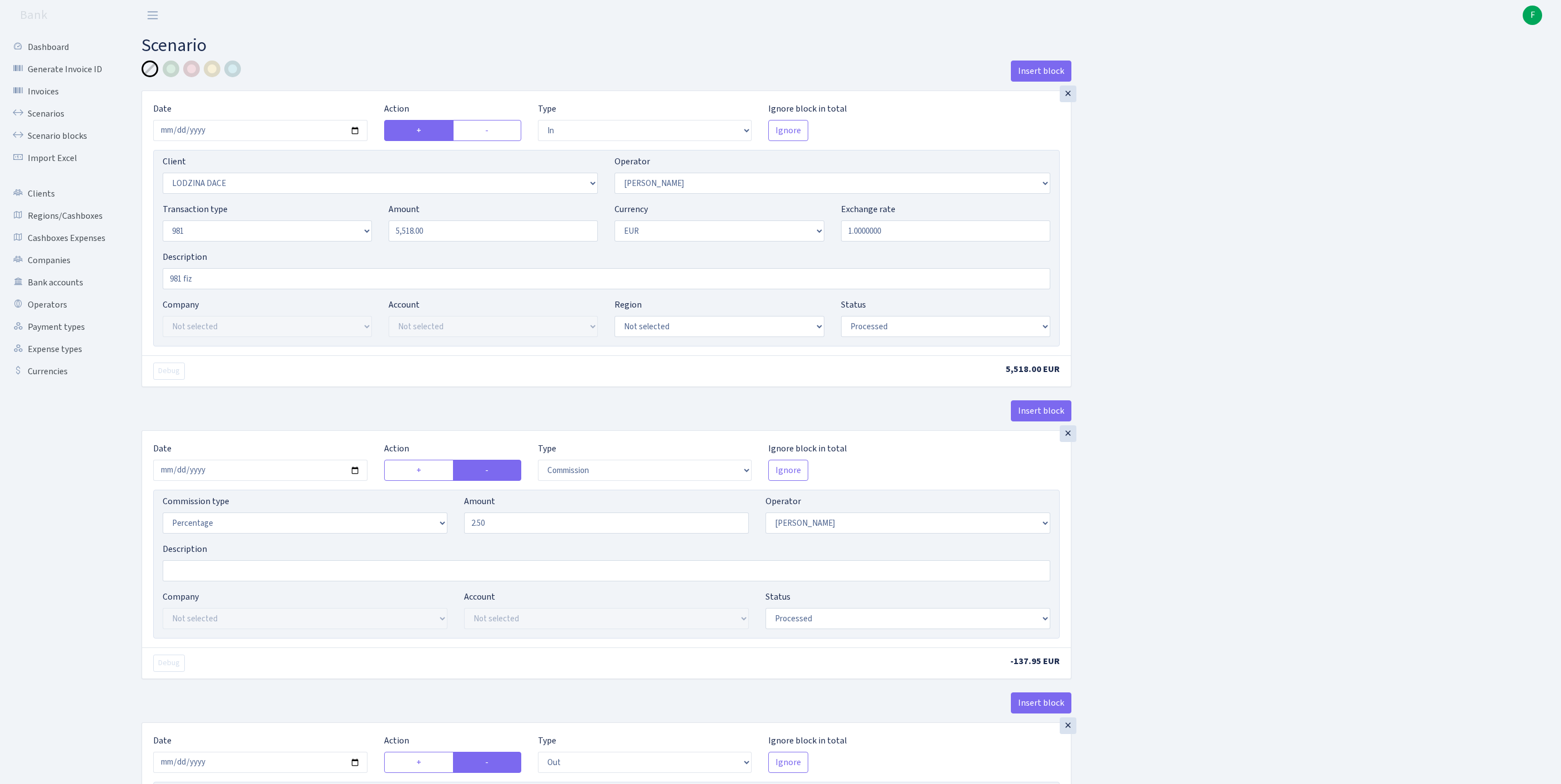
select select "commission"
select select "61"
select select "processed"
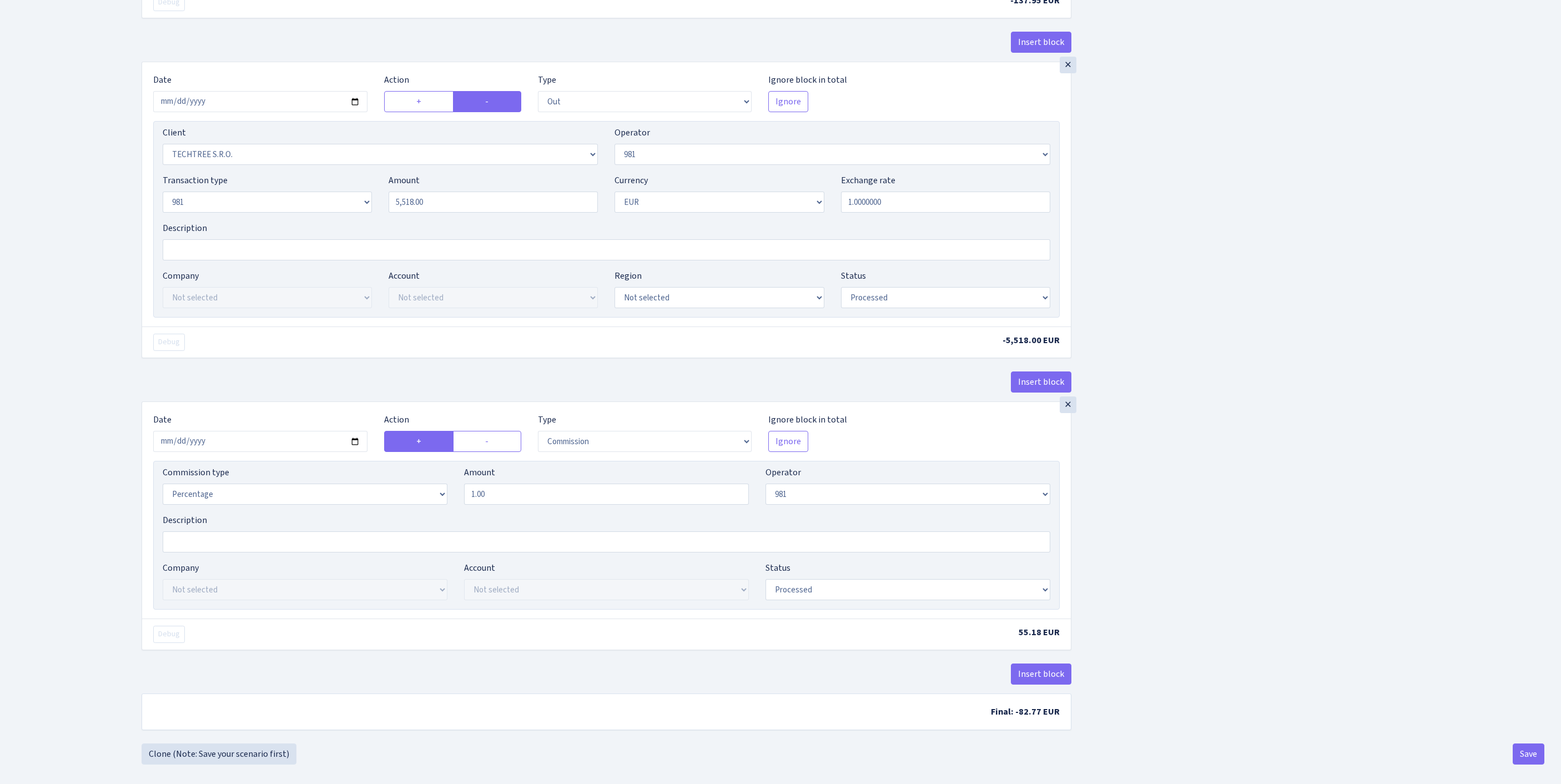
scroll to position [854, 0]
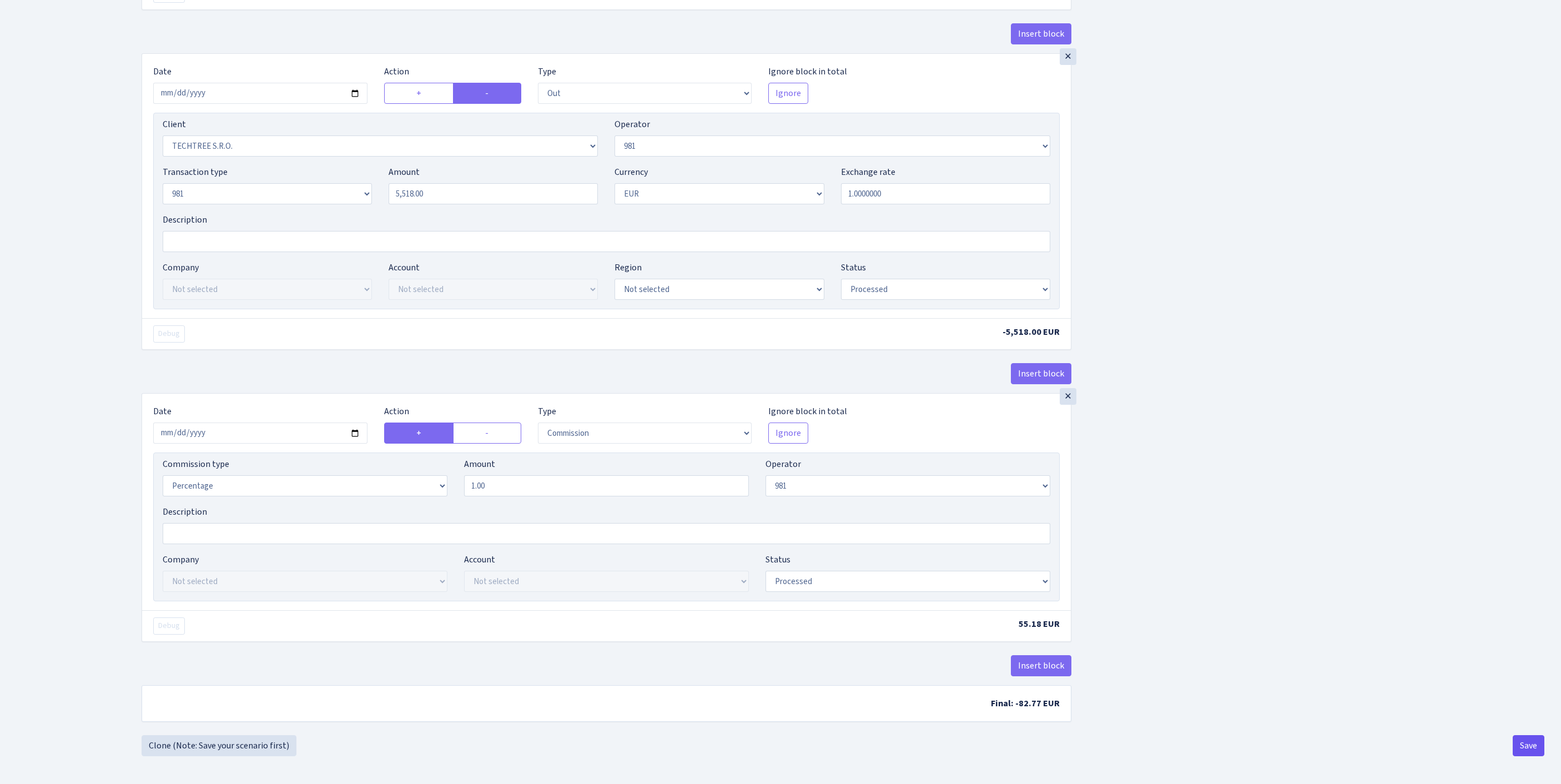
click at [1521, 746] on button "Save" at bounding box center [1528, 746] width 32 height 21
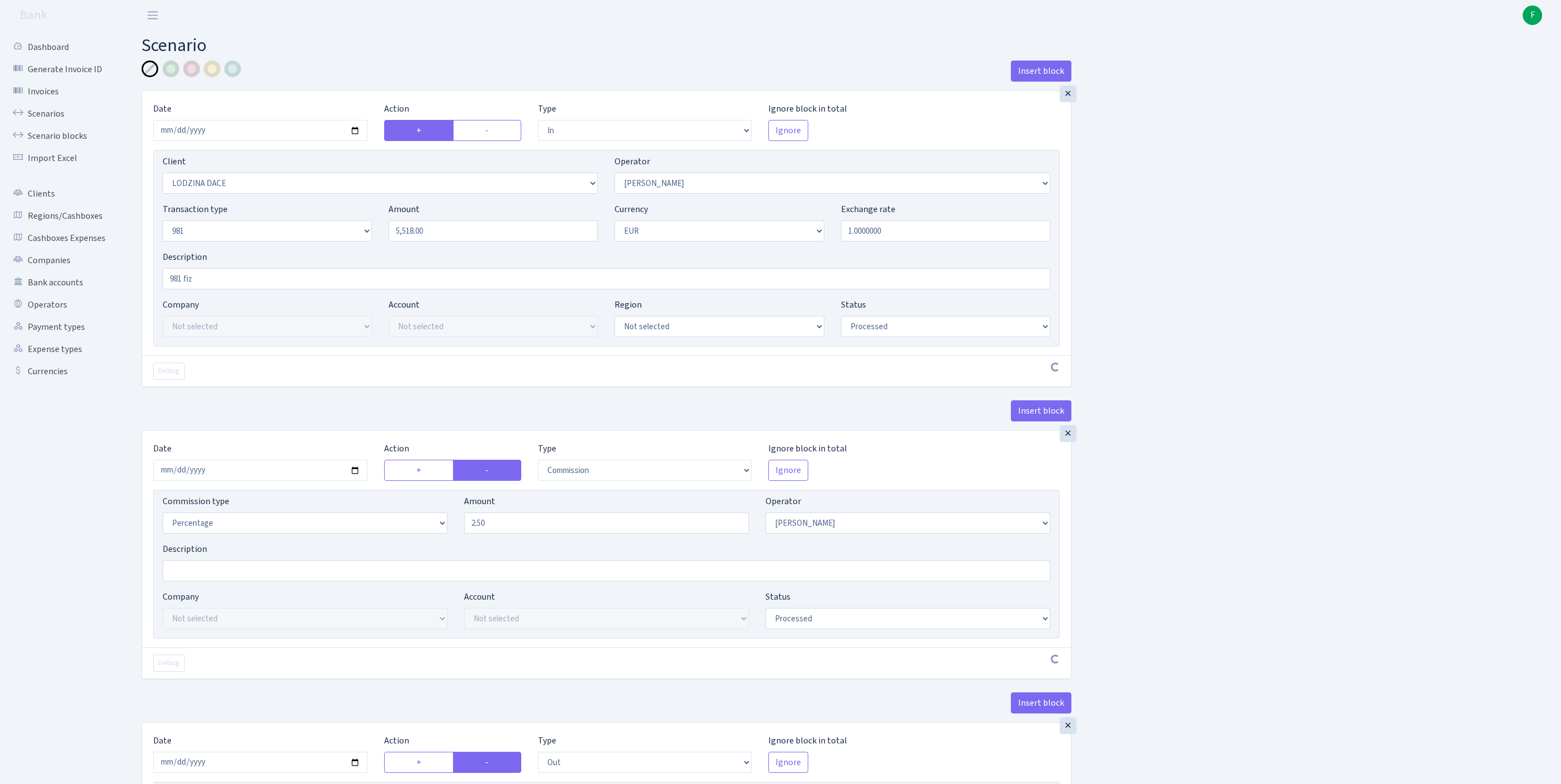
select select "in"
select select "3336"
select select "2"
select select "8"
select select "1"
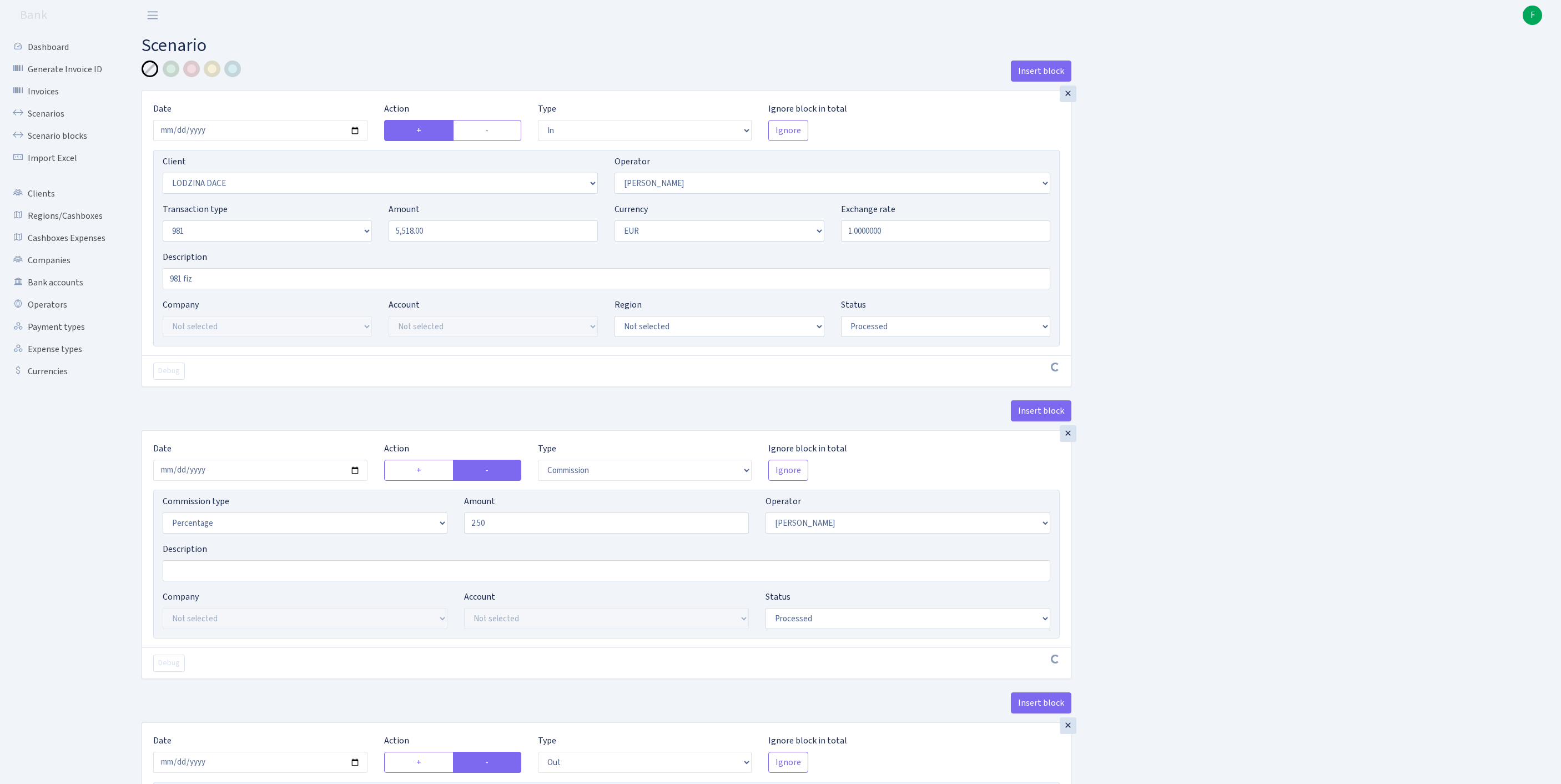
select select "processed"
select select "commission"
select select "2"
select select "processed"
select select "out"
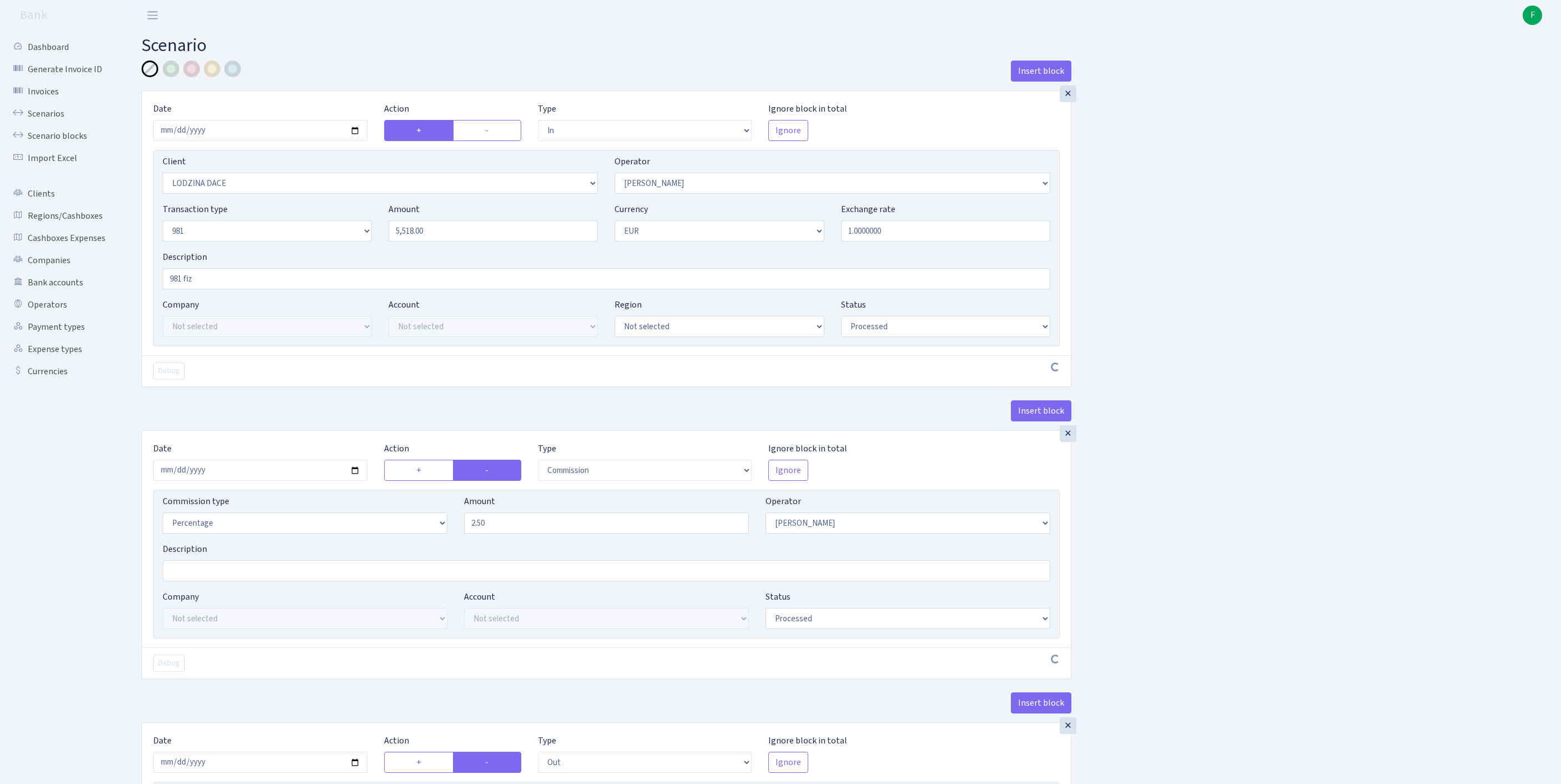
select select "342"
select select "61"
select select "8"
select select "1"
select select "processed"
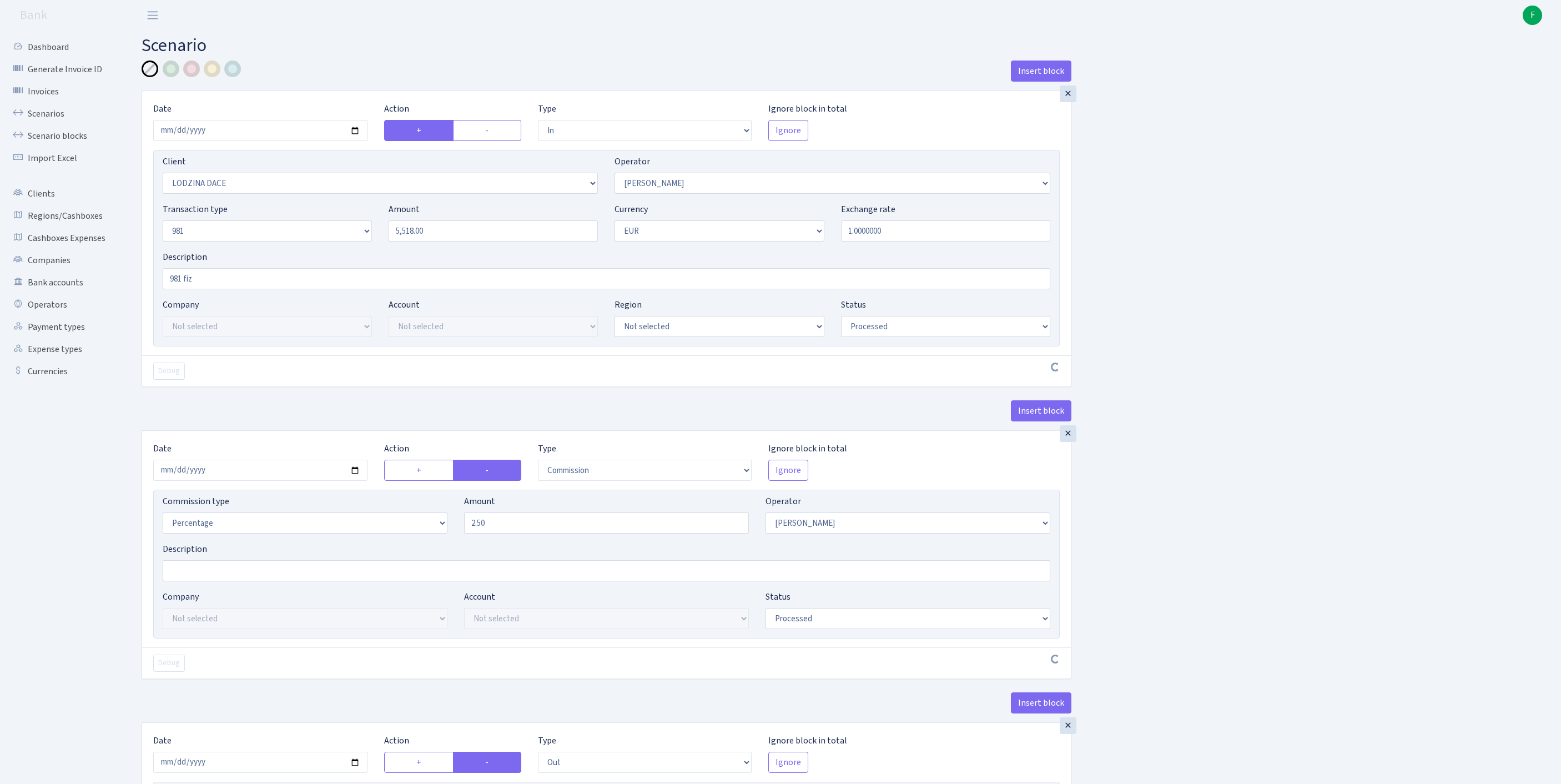
select select "commission"
select select "61"
select select "processed"
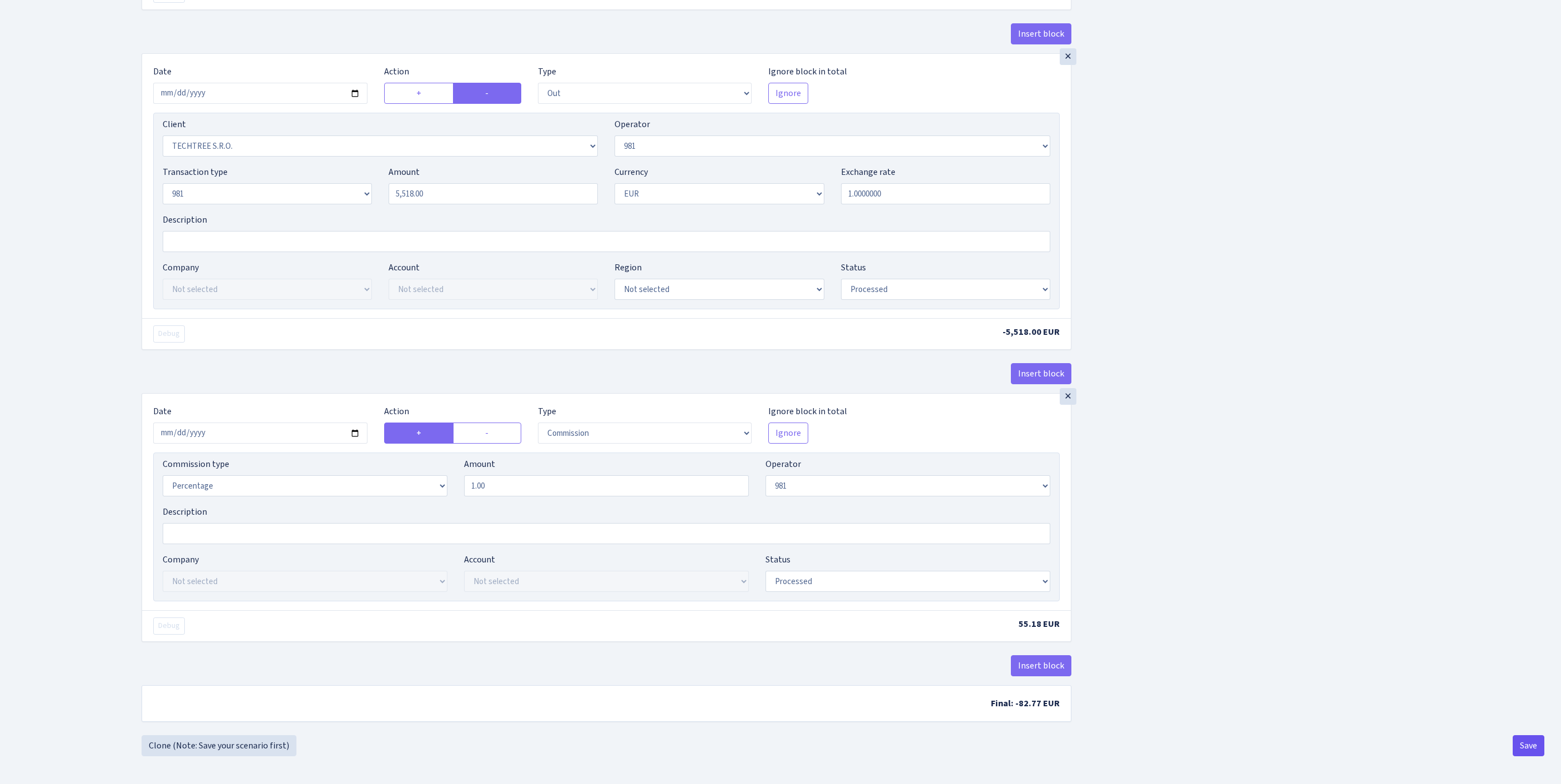
click at [1527, 741] on button "Save" at bounding box center [1528, 746] width 32 height 21
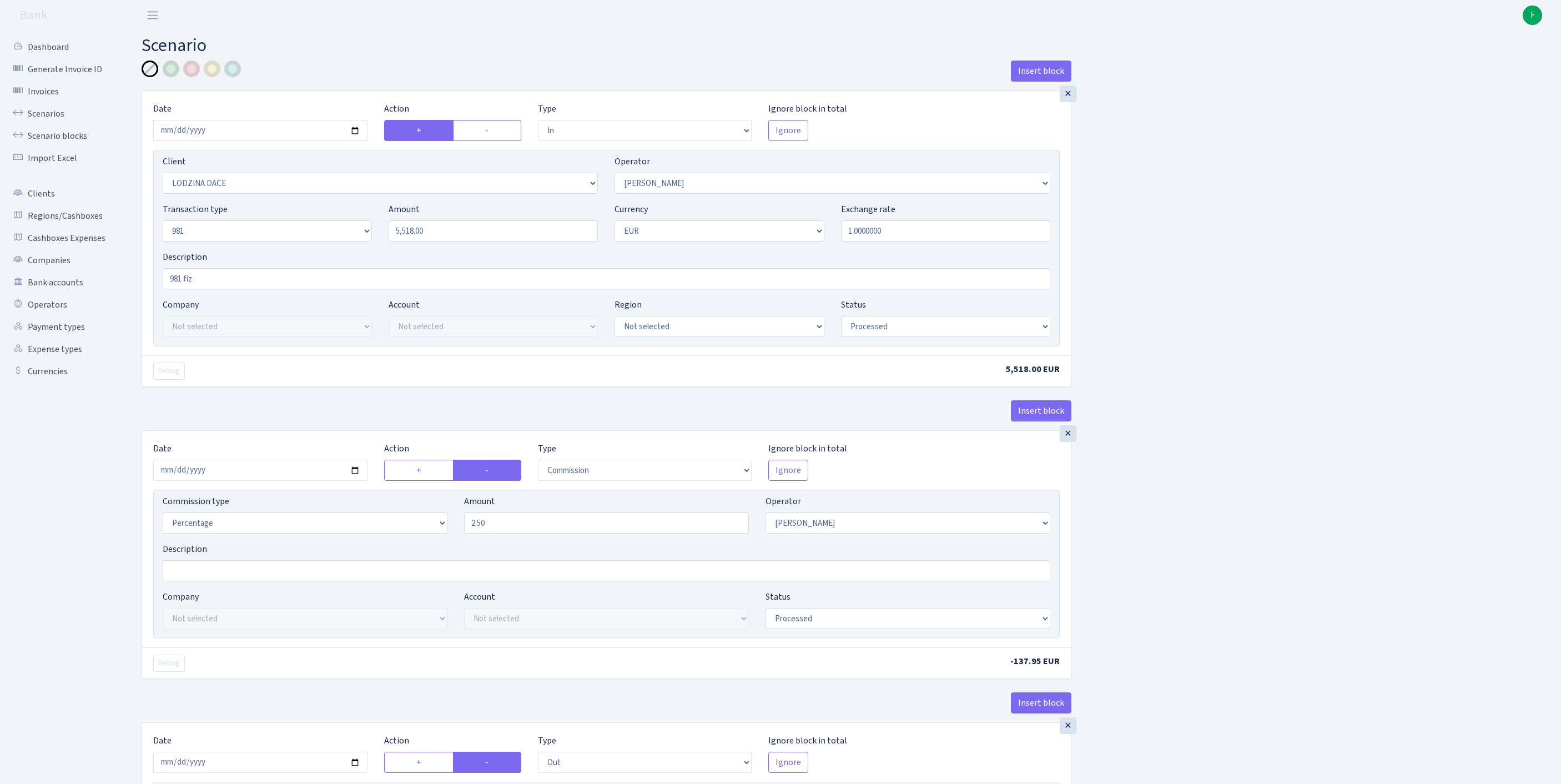
select select "in"
select select "3336"
select select "2"
select select "8"
select select "1"
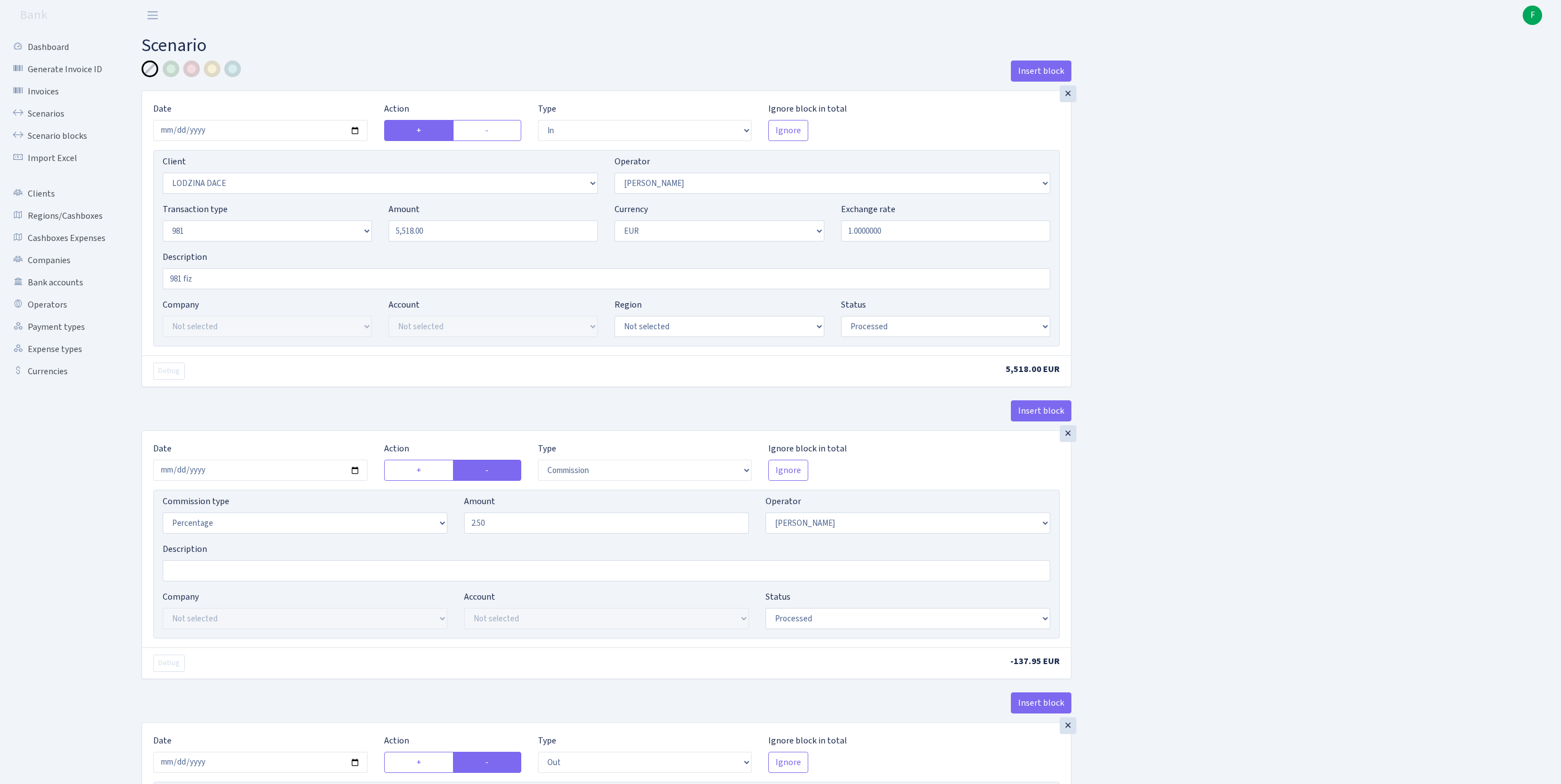
select select "processed"
select select "commission"
select select "2"
select select "processed"
select select "out"
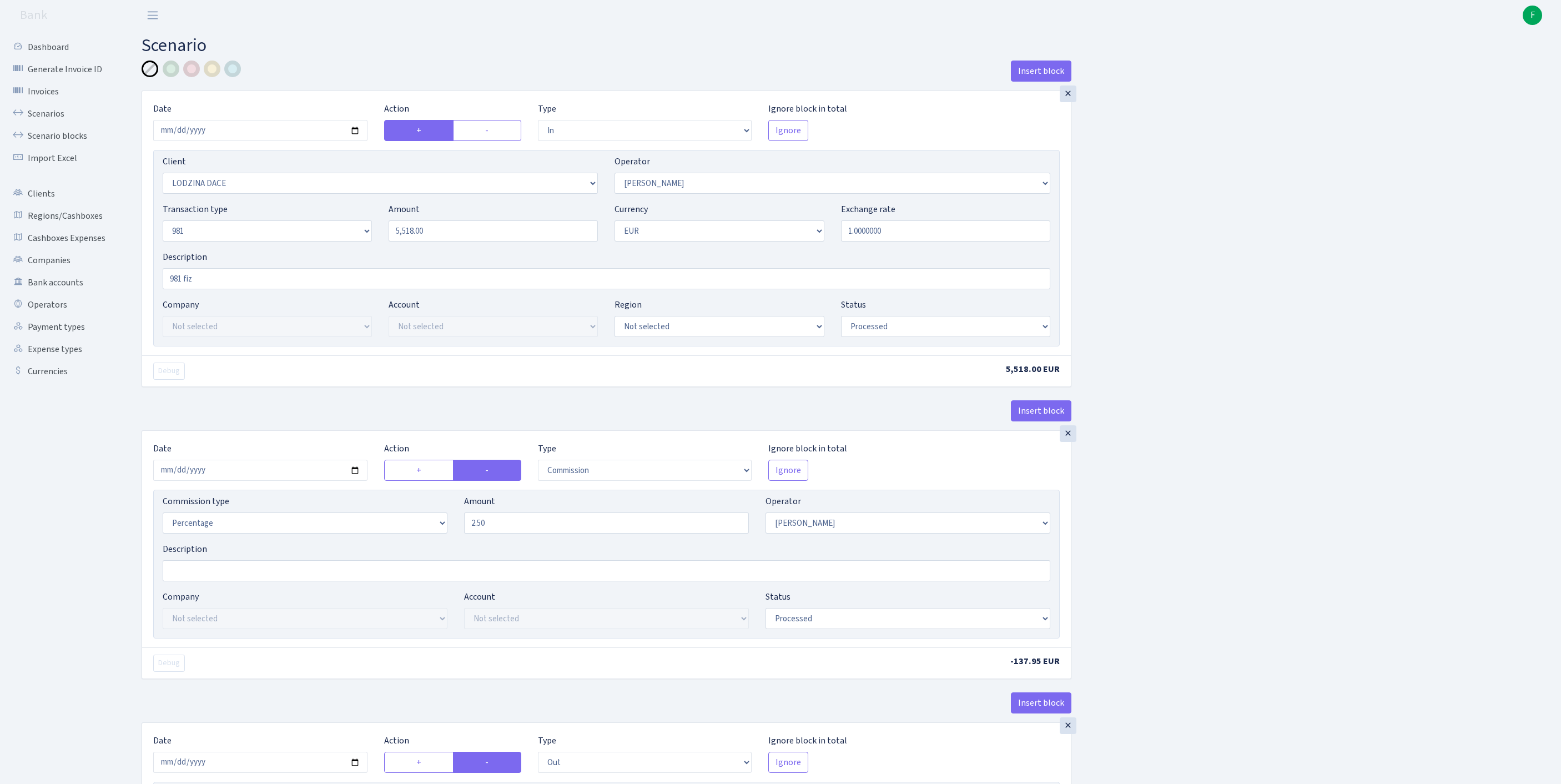
select select "342"
select select "61"
select select "8"
select select "1"
select select "processed"
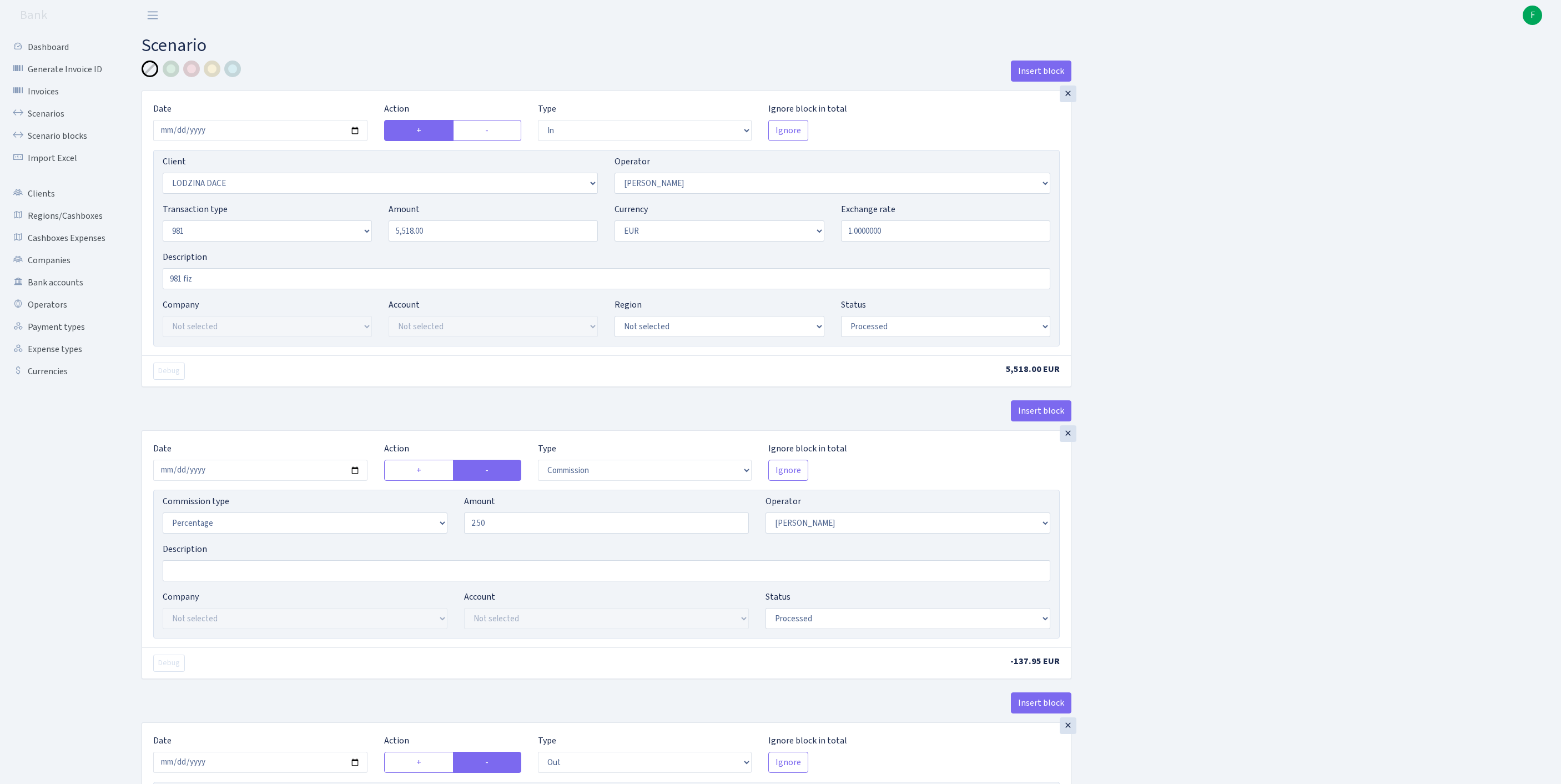
select select "commission"
select select "61"
select select "processed"
click at [59, 119] on link "Scenarios" at bounding box center [61, 114] width 111 height 22
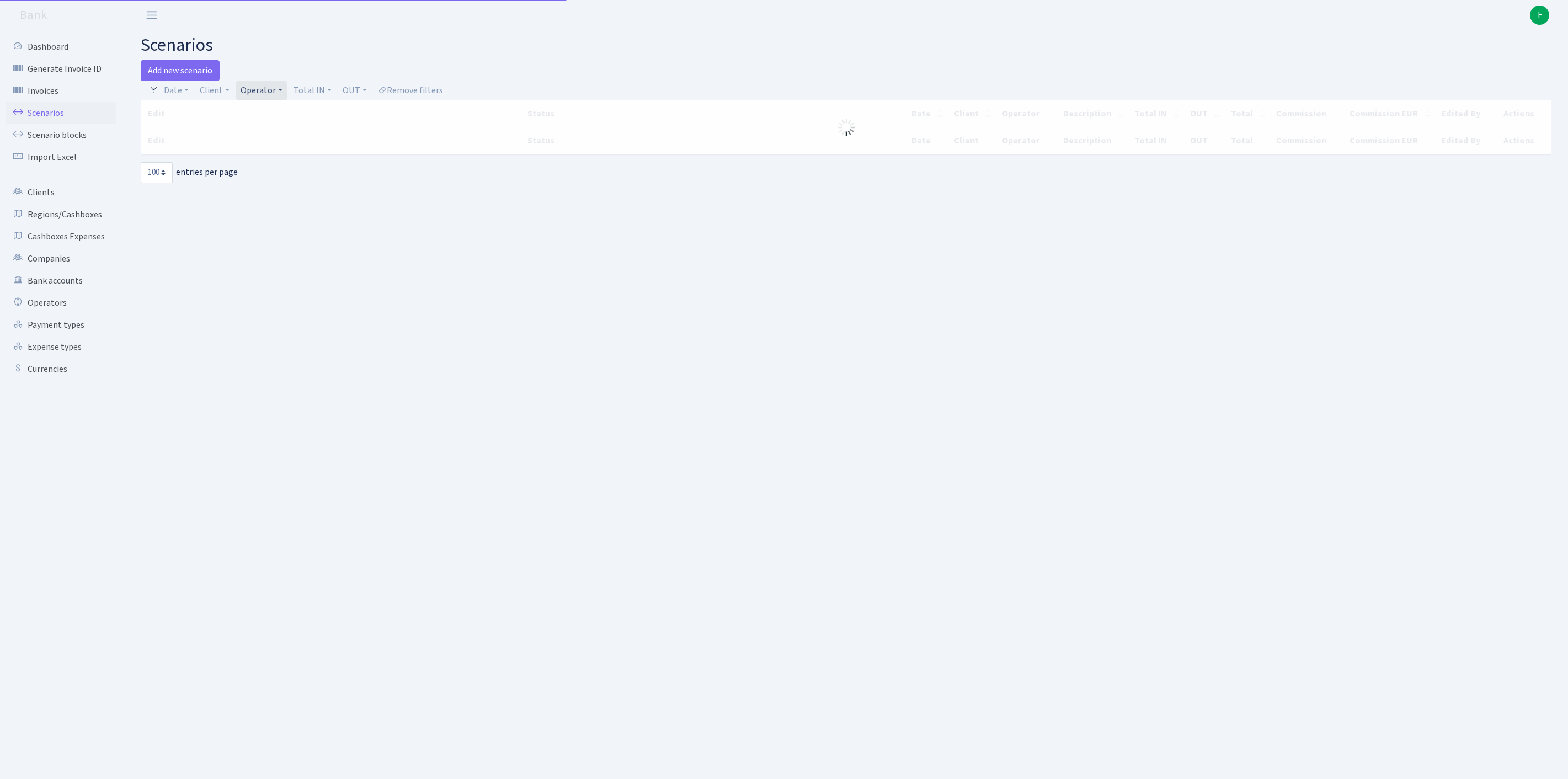
select select "100"
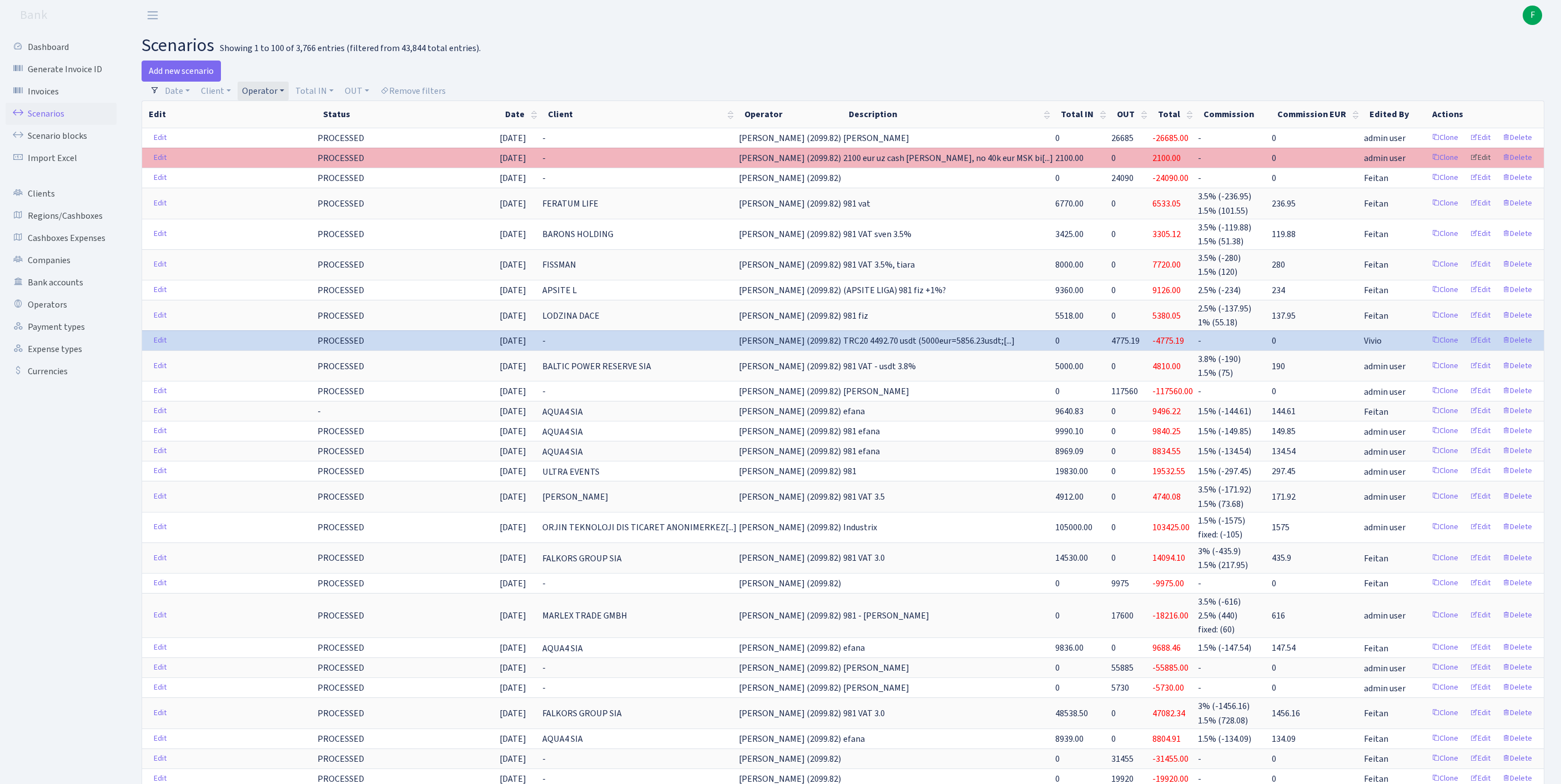
click at [1467, 167] on link "Edit" at bounding box center [1480, 158] width 31 height 17
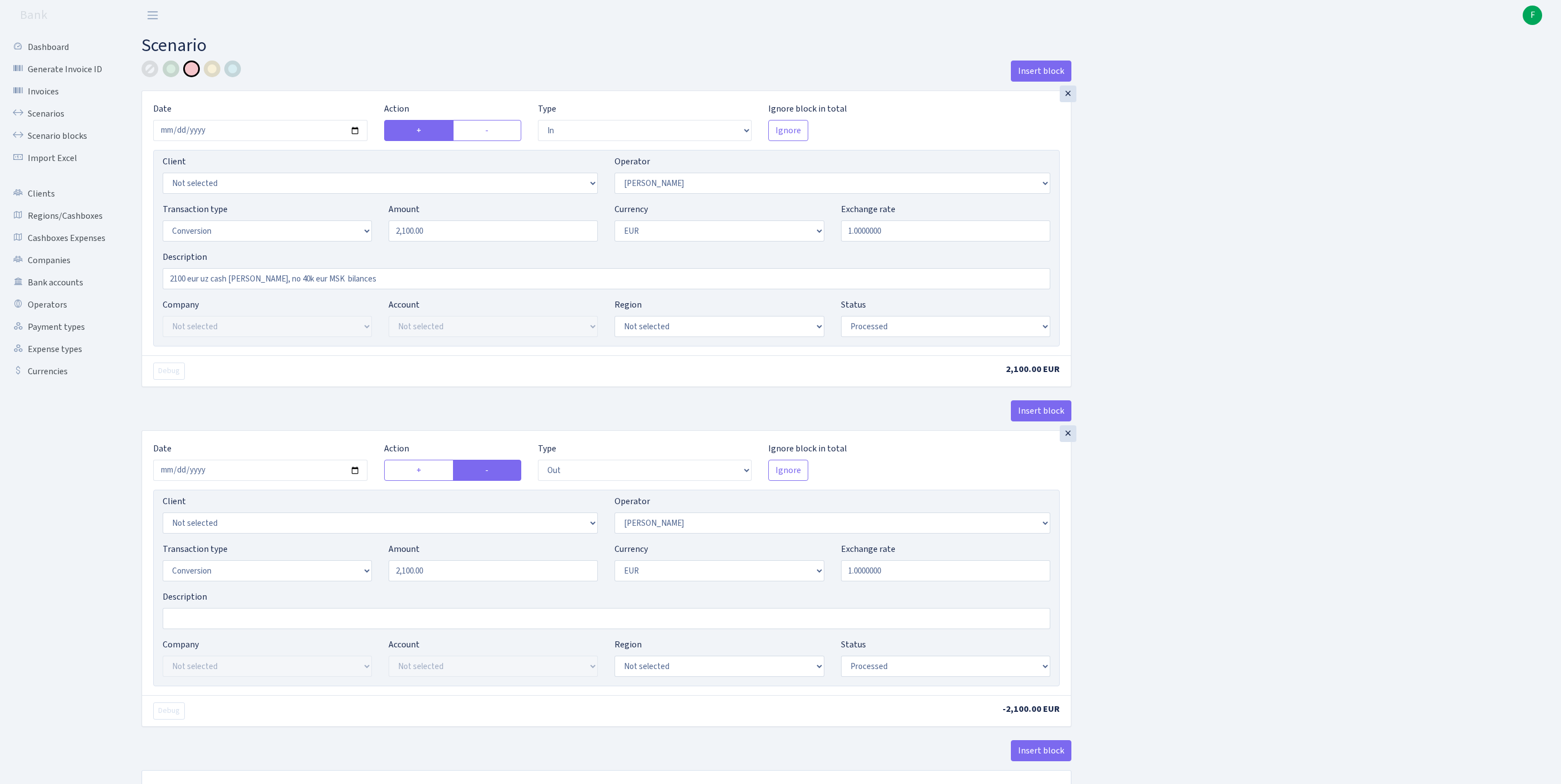
select select "in"
select select "2"
select select "15"
select select "1"
select select "processed"
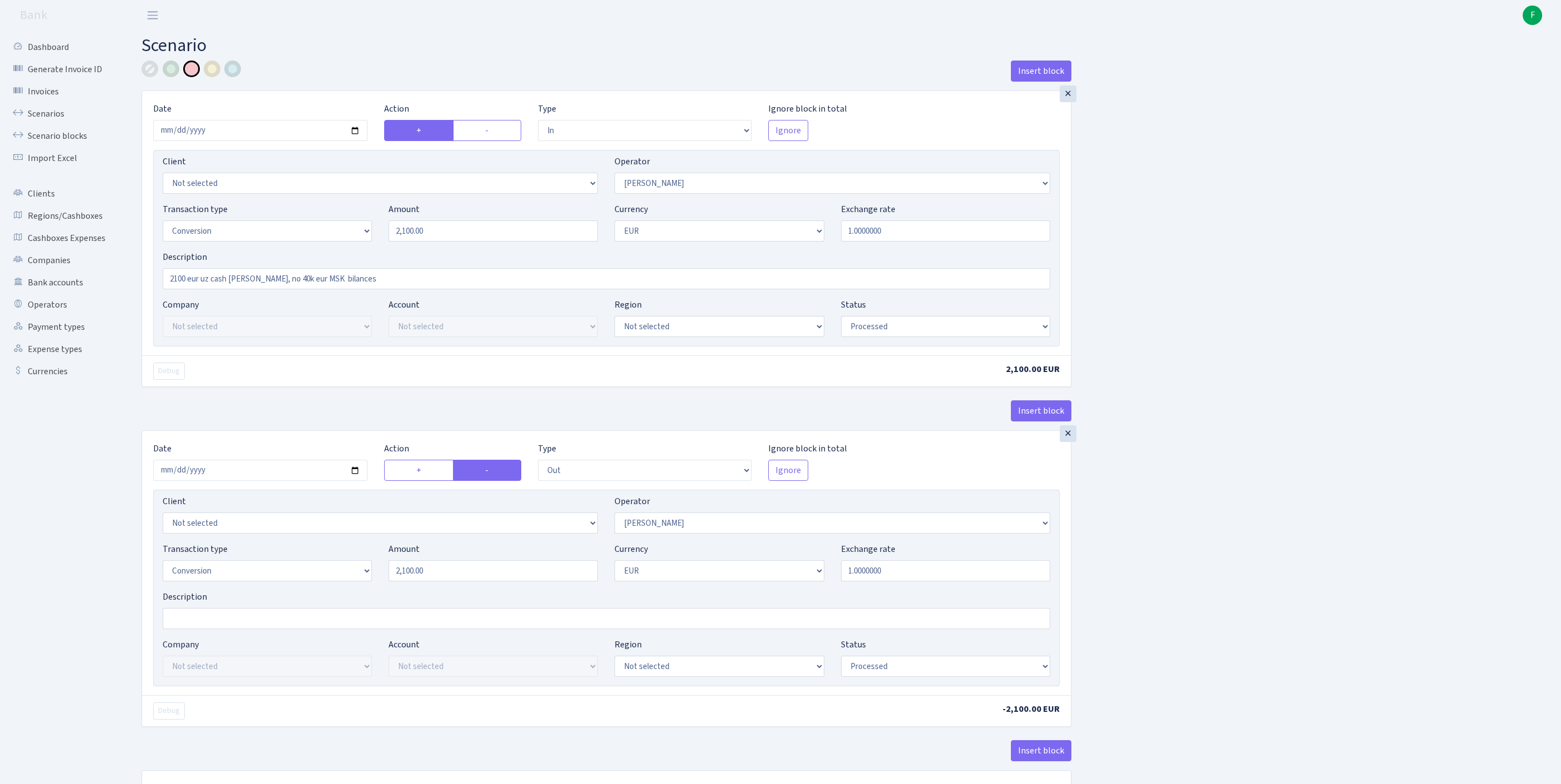
select select "out"
select select "376"
select select "15"
select select "1"
select select "processed"
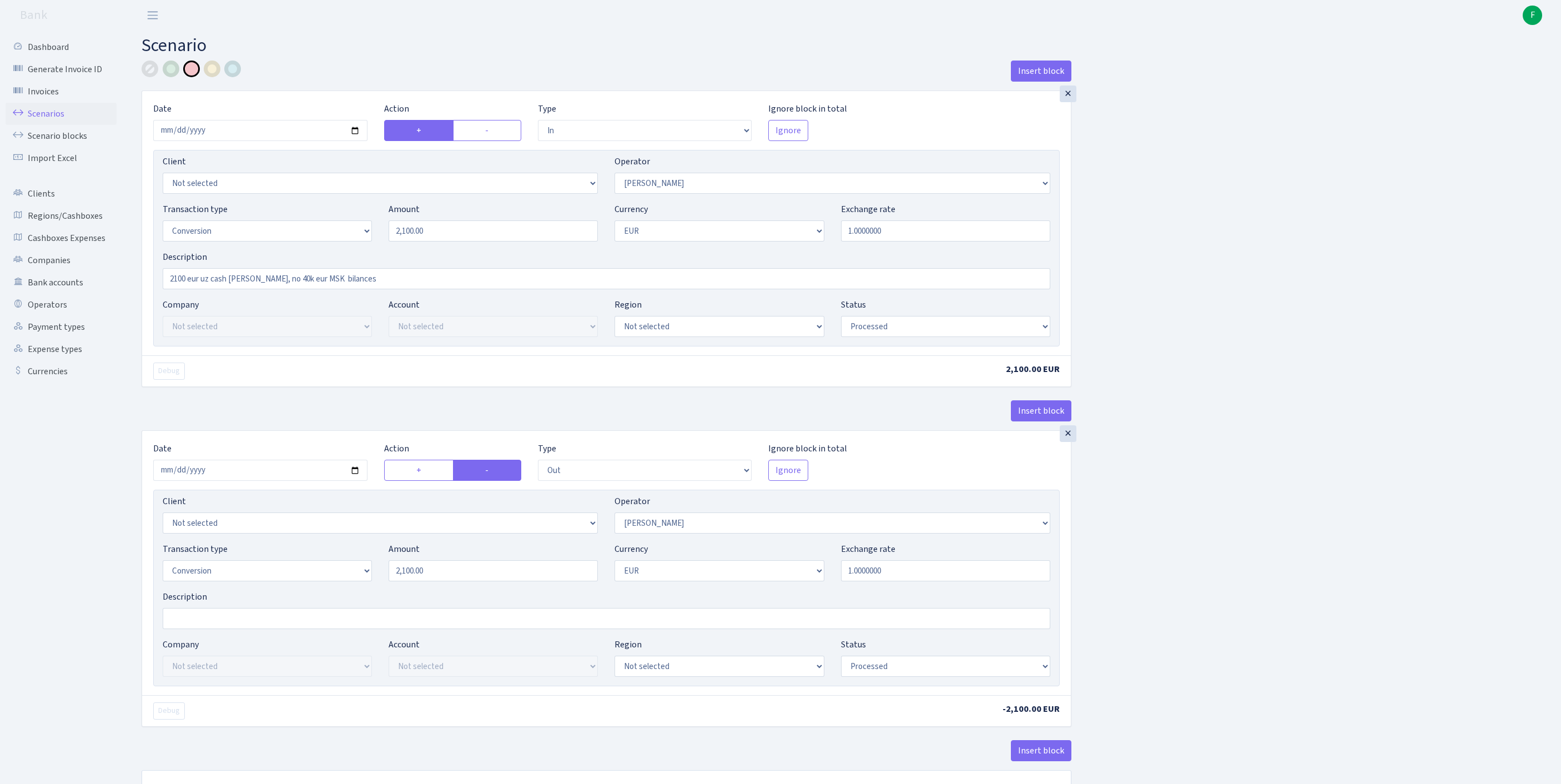
click at [49, 124] on link "Scenarios" at bounding box center [61, 114] width 111 height 22
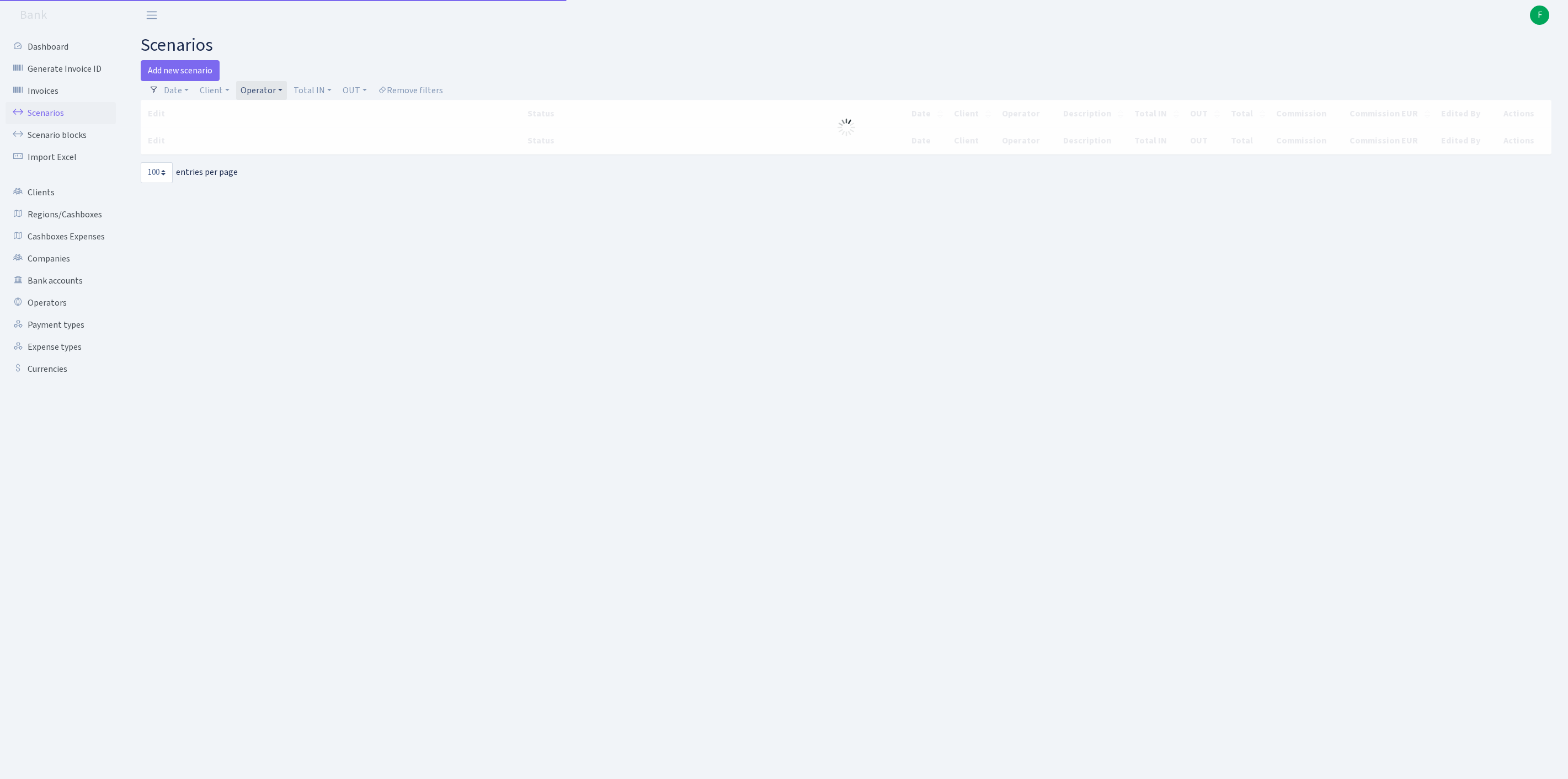
select select "100"
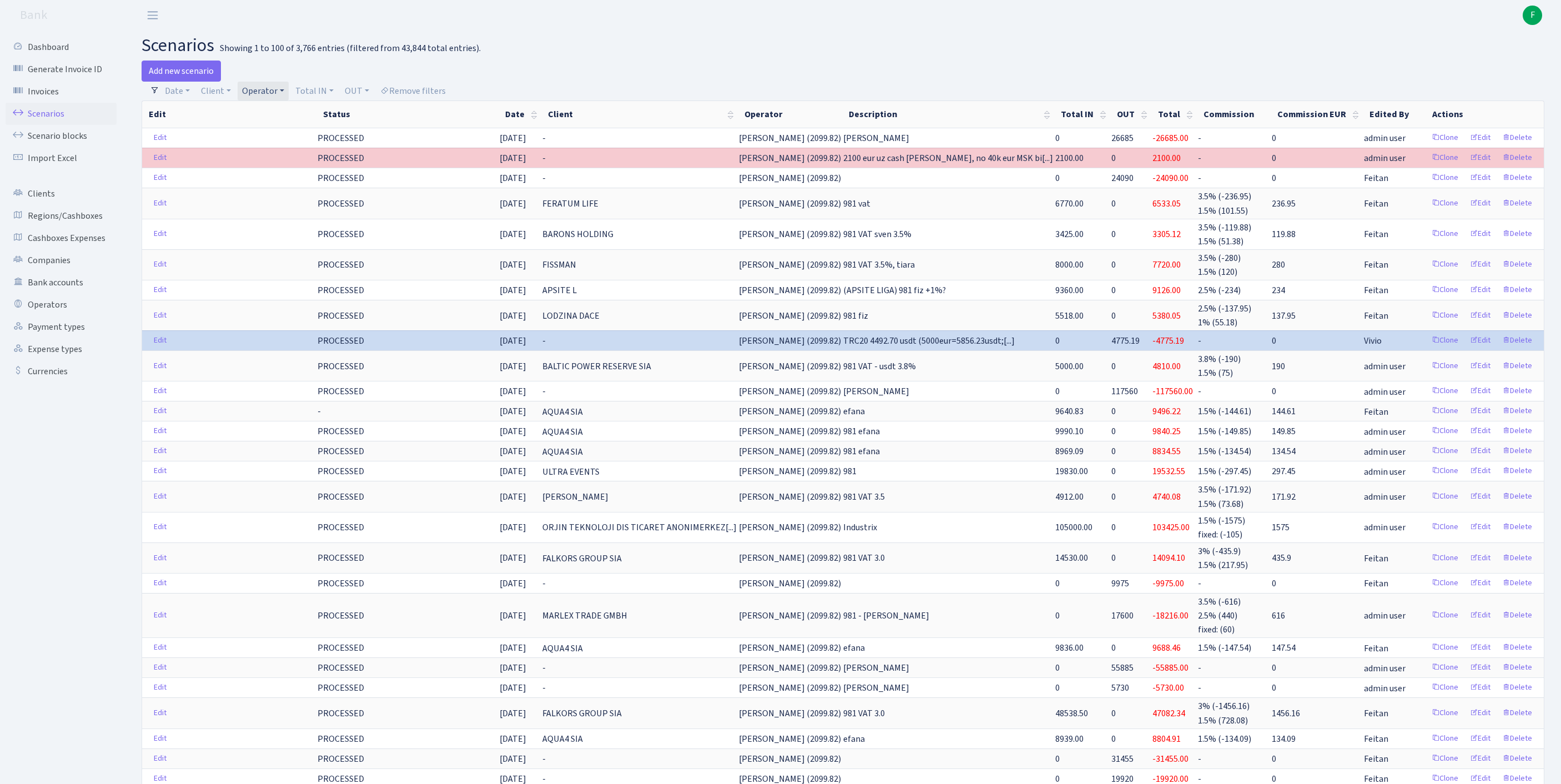
click at [630, 49] on h2 "scenarios Showing 1 to 100 of 3,766 entries (filtered from 43,844 total entries…" at bounding box center [843, 45] width 1403 height 21
click at [60, 316] on link "Operators" at bounding box center [61, 305] width 111 height 22
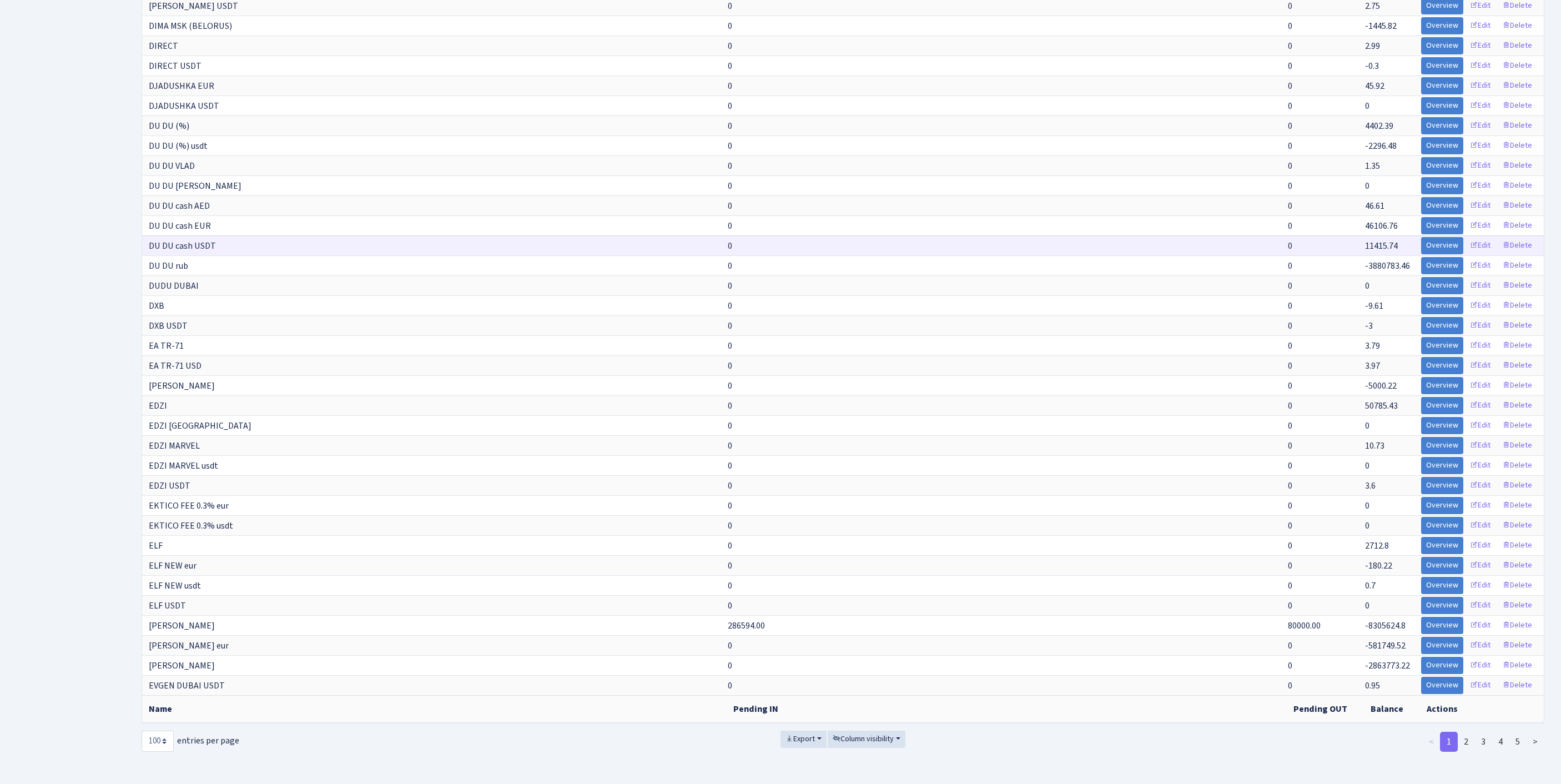
scroll to position [1944, 0]
select select "-1"
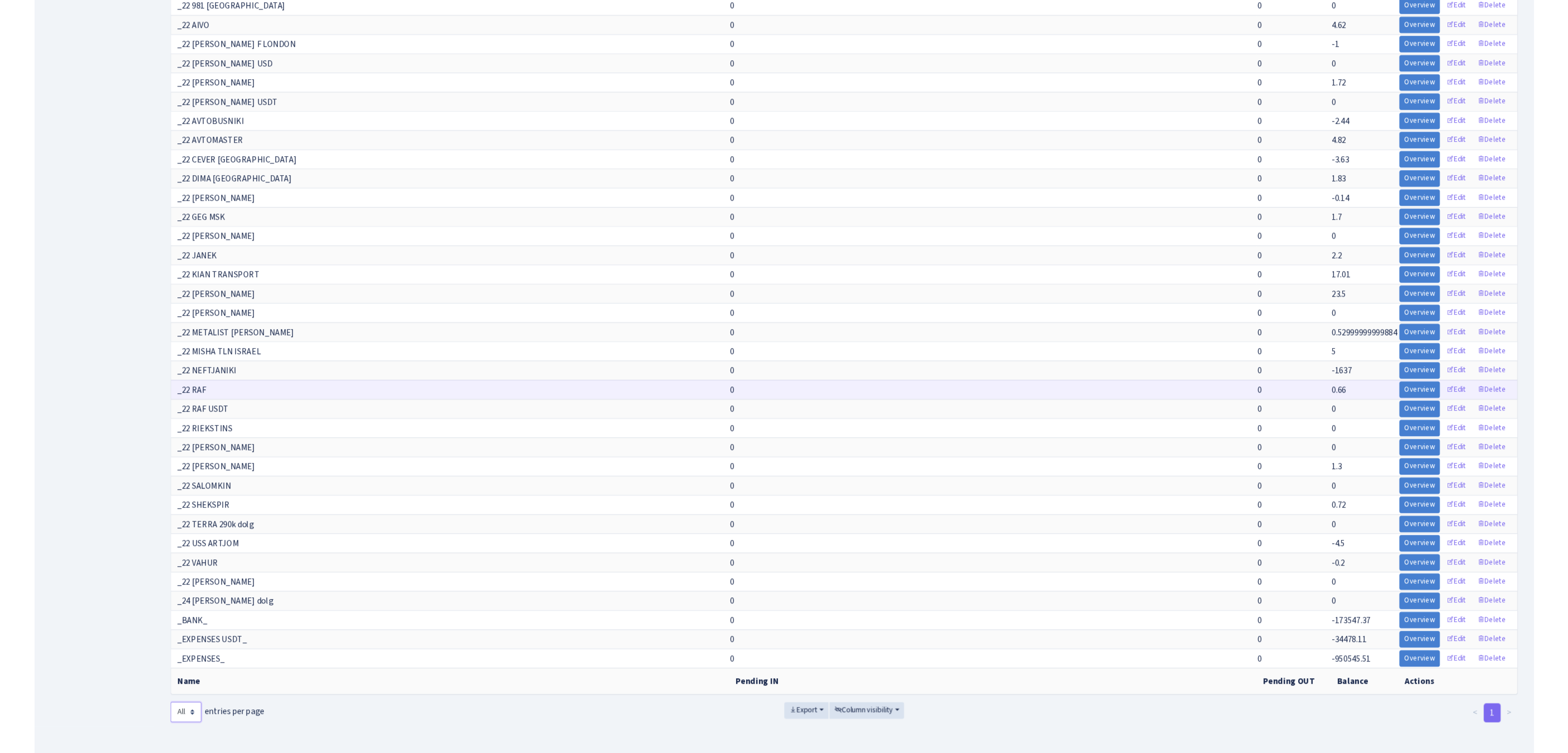
scroll to position [10215, 0]
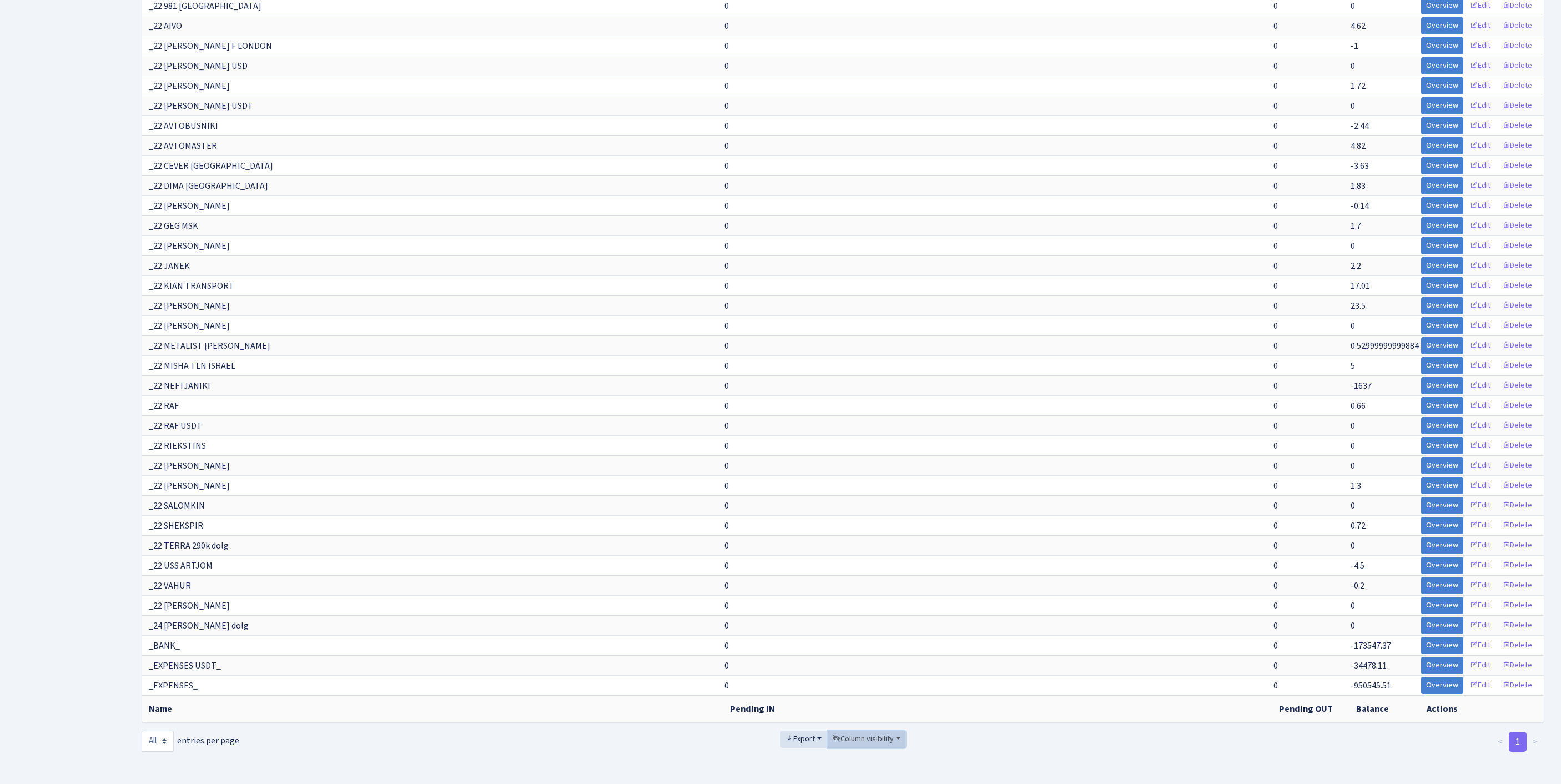
click at [889, 734] on span "Column visibility" at bounding box center [864, 739] width 61 height 11
click at [861, 670] on span "Pending IN" at bounding box center [860, 676] width 38 height 11
click at [879, 687] on span "Pending OUT" at bounding box center [864, 693] width 47 height 11
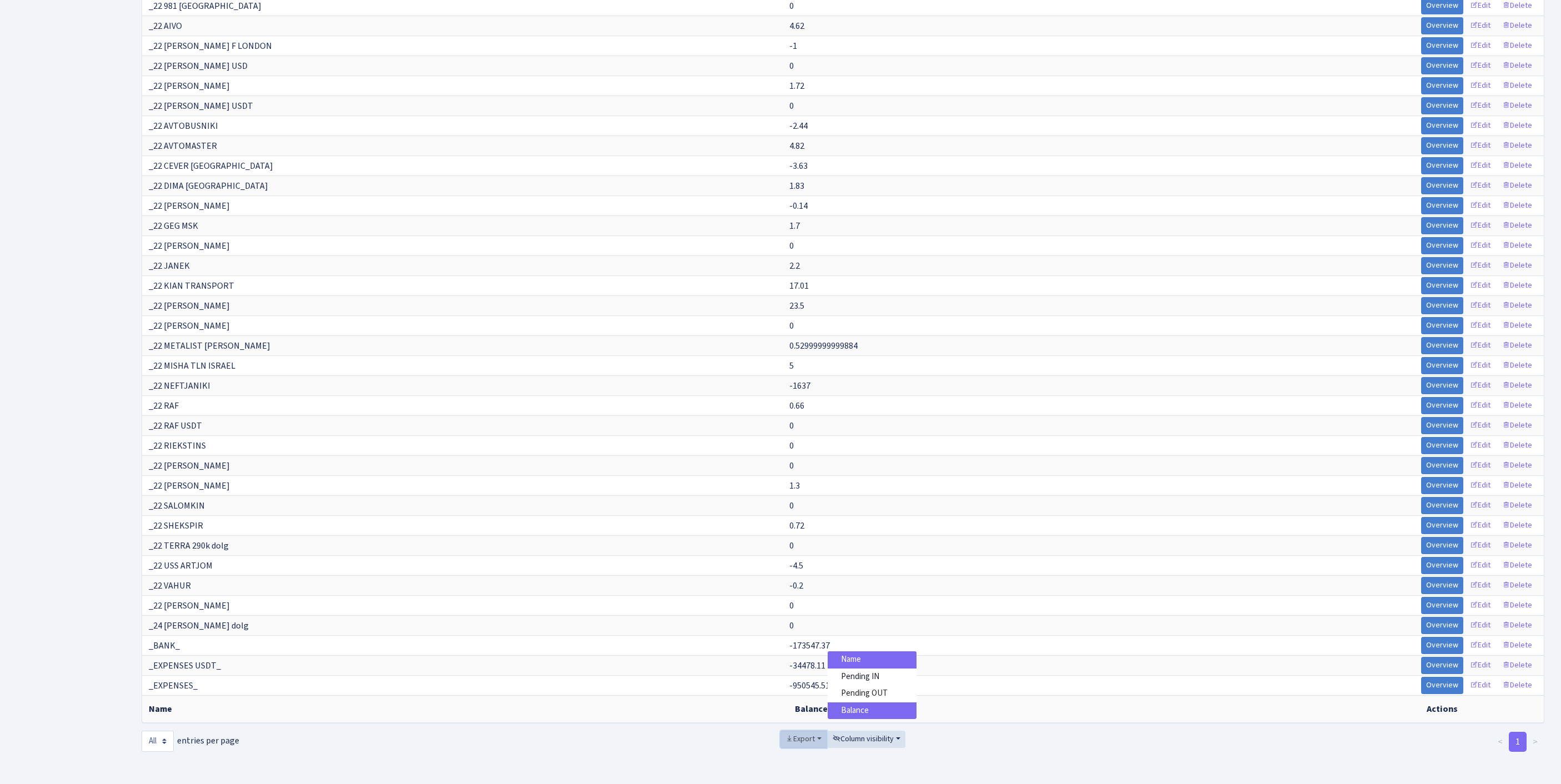
click at [785, 734] on span "Export" at bounding box center [800, 739] width 29 height 11
click at [794, 651] on span "Excel" at bounding box center [803, 657] width 18 height 11
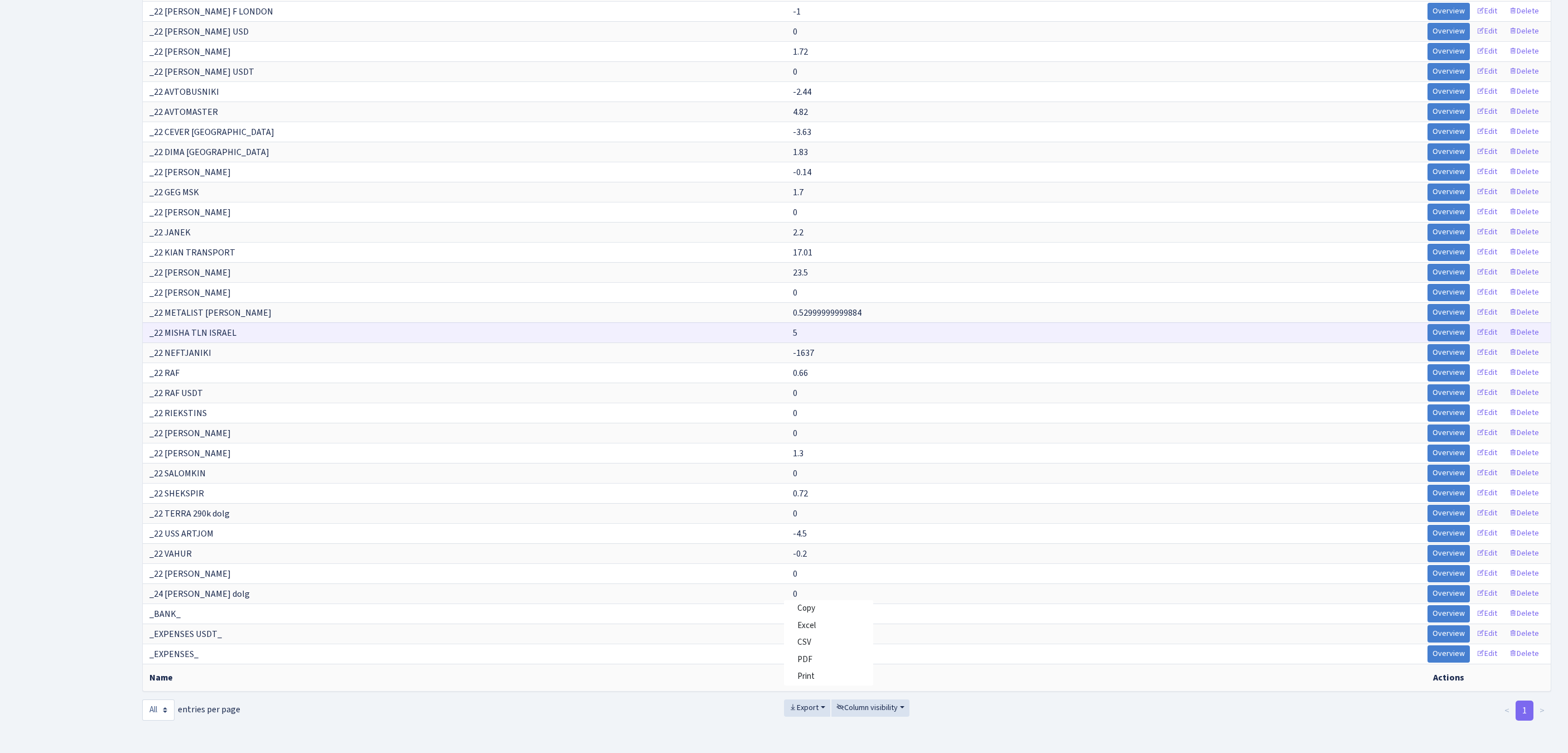
scroll to position [8190, 0]
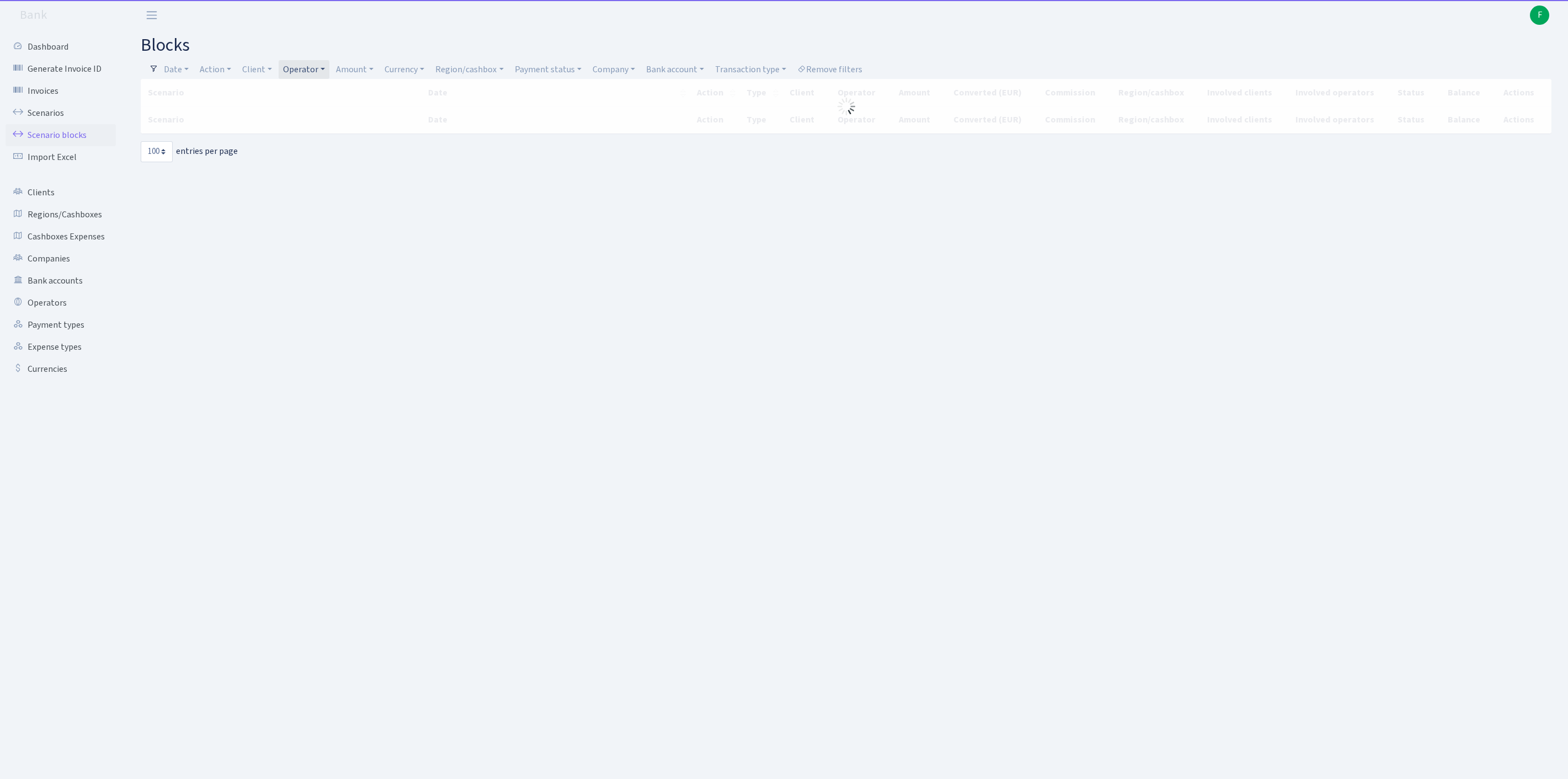
select select "100"
